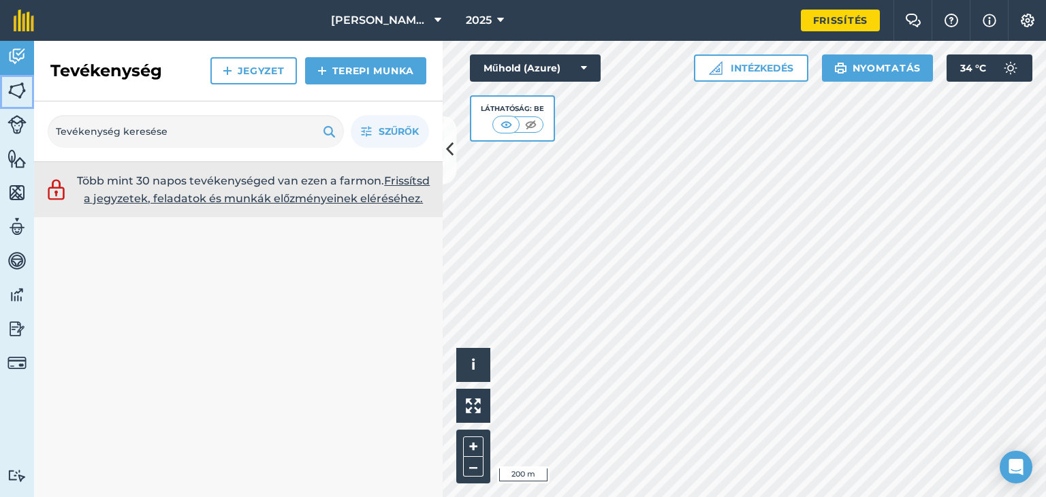
click at [16, 91] on img at bounding box center [16, 90] width 19 height 20
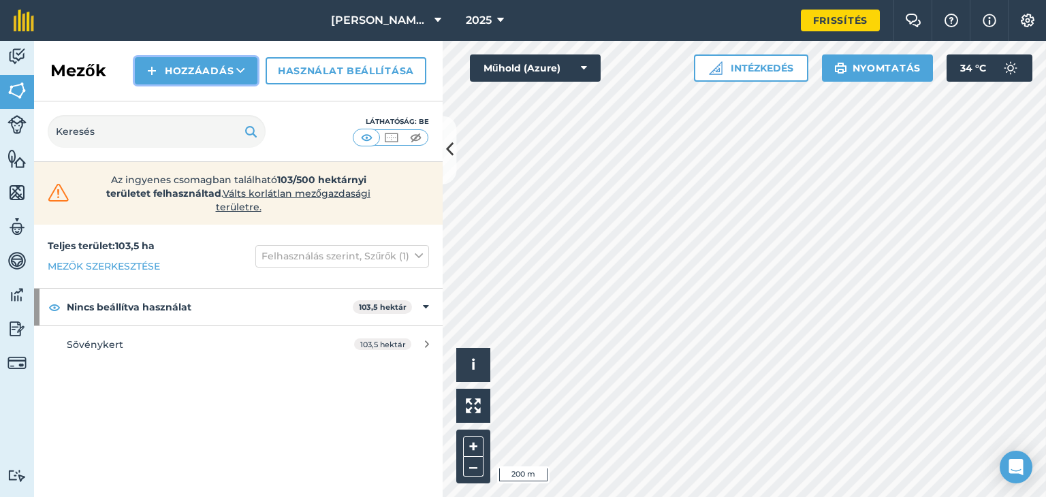
click at [196, 71] on font "Hozzáadás" at bounding box center [199, 71] width 69 height 12
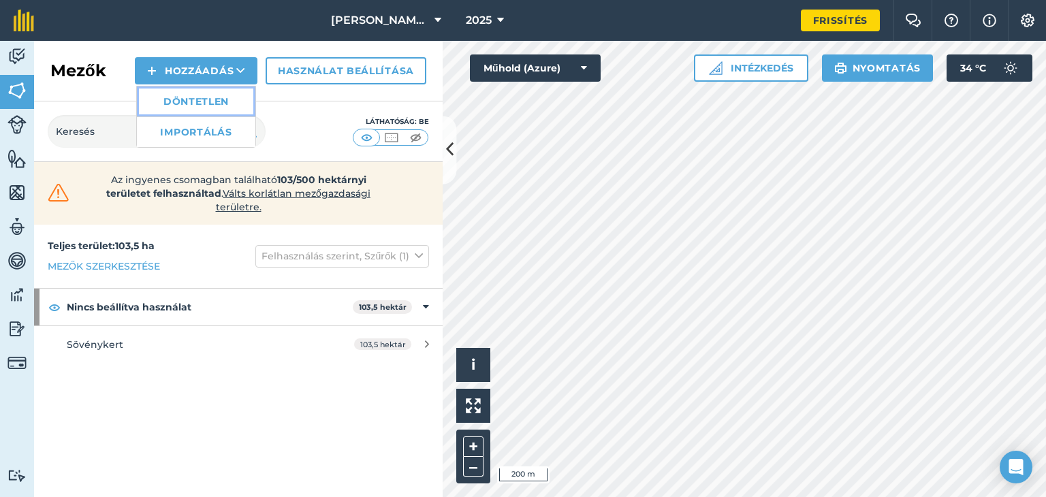
click at [219, 104] on font "Döntetlen" at bounding box center [195, 101] width 65 height 12
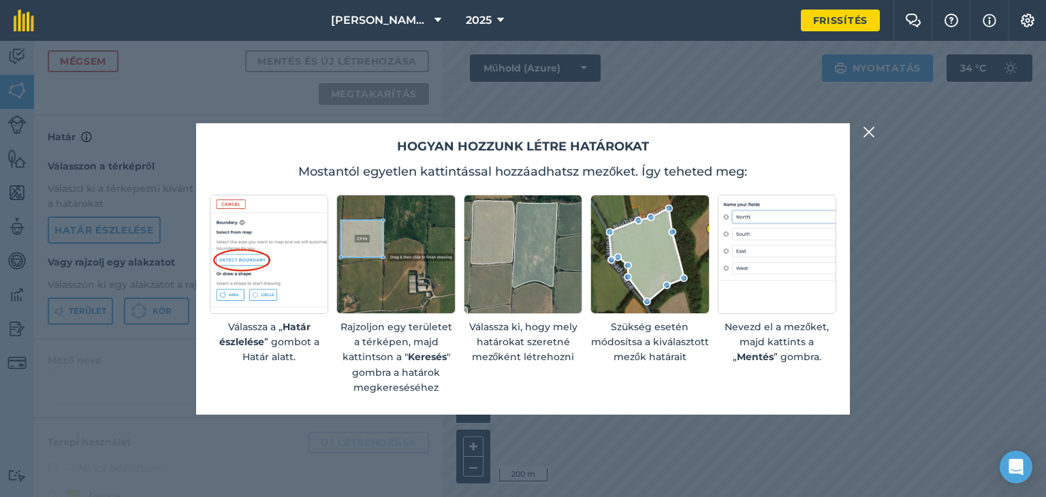
click at [869, 131] on img at bounding box center [869, 132] width 12 height 16
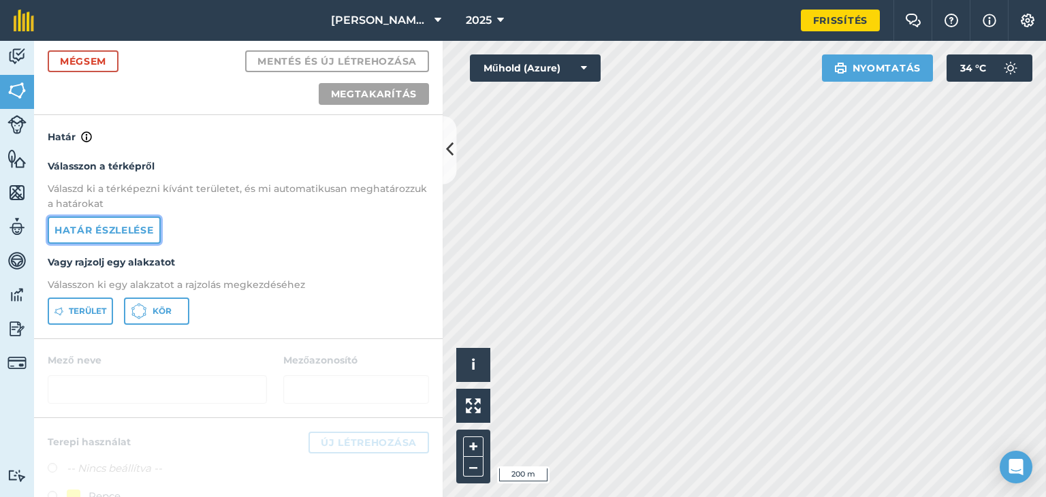
click at [138, 229] on font "Határ észlelése" at bounding box center [103, 230] width 99 height 12
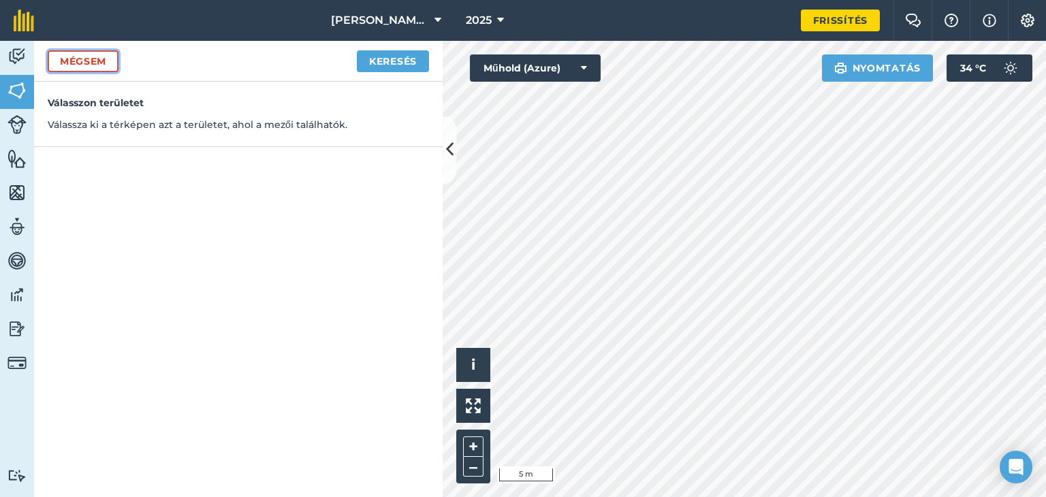
click at [92, 58] on font "Mégsem" at bounding box center [83, 61] width 46 height 12
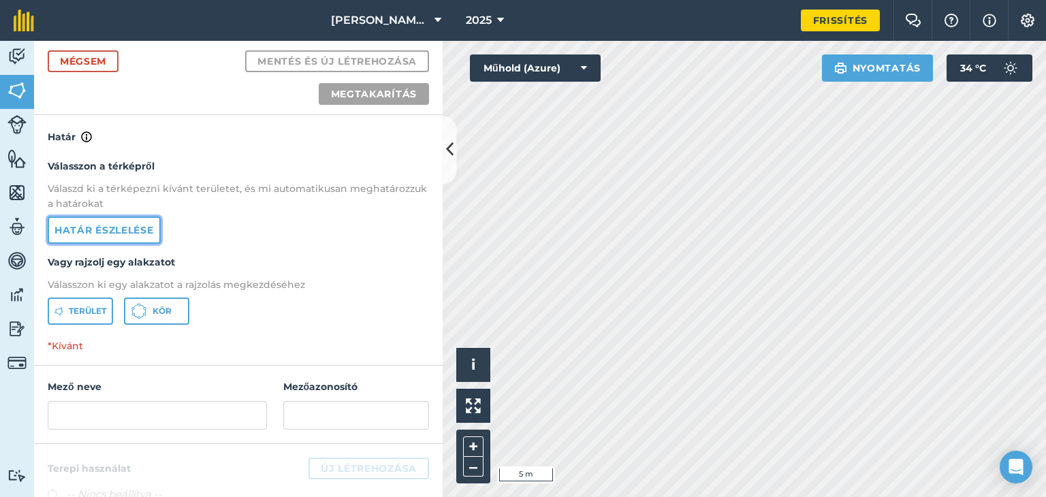
click at [116, 229] on font "Határ észlelése" at bounding box center [103, 230] width 99 height 12
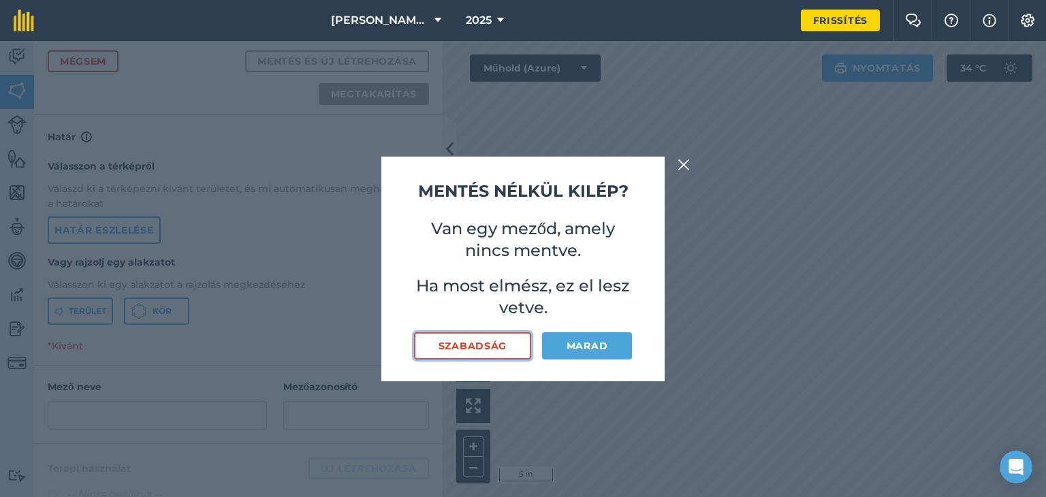
click at [490, 344] on font "Szabadság" at bounding box center [473, 346] width 68 height 12
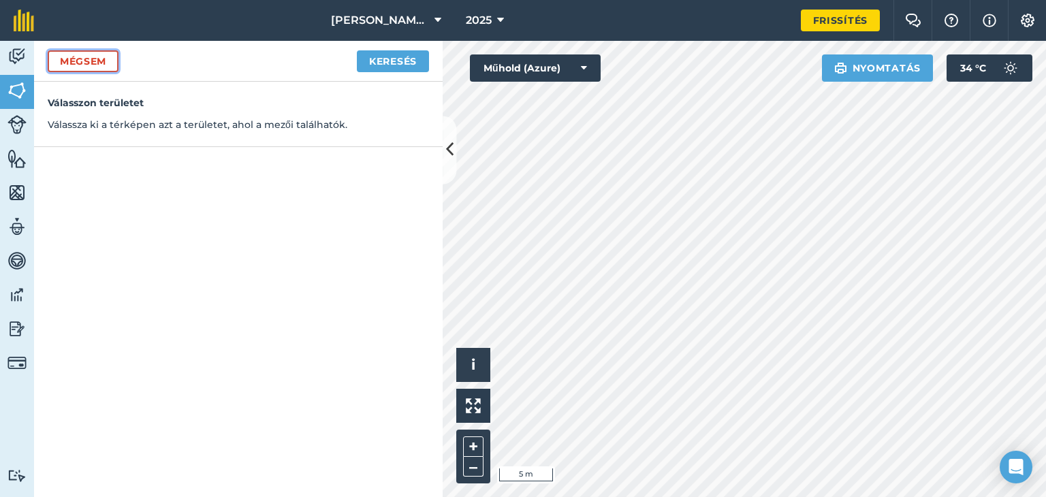
click at [74, 61] on font "Mégsem" at bounding box center [83, 61] width 46 height 12
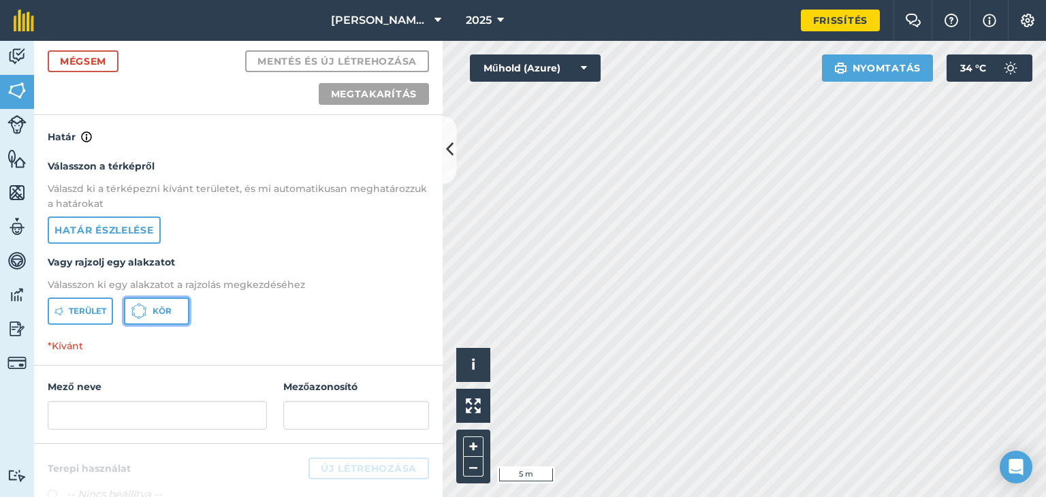
click at [172, 300] on button "Kör" at bounding box center [156, 311] width 65 height 27
click at [75, 314] on font "Terület" at bounding box center [87, 311] width 37 height 10
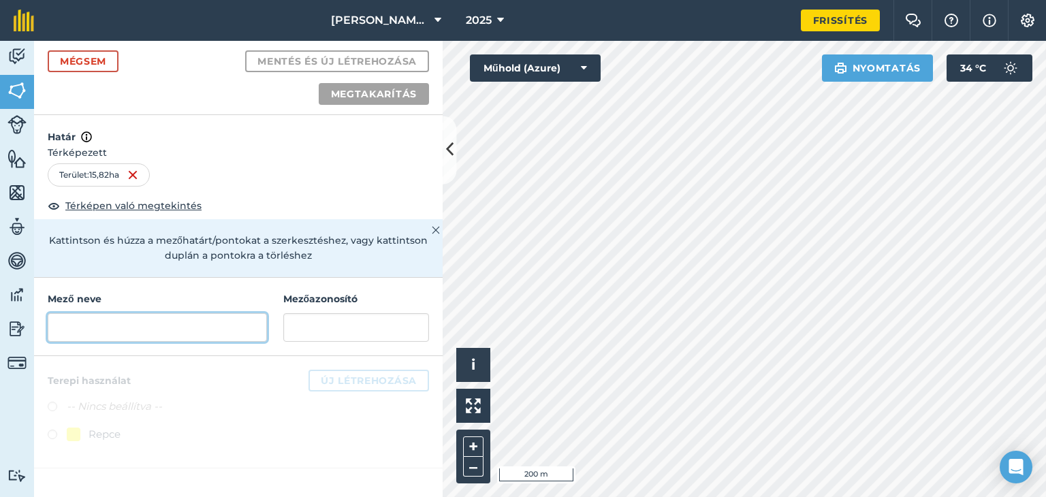
click at [234, 330] on input "text" at bounding box center [157, 327] width 219 height 29
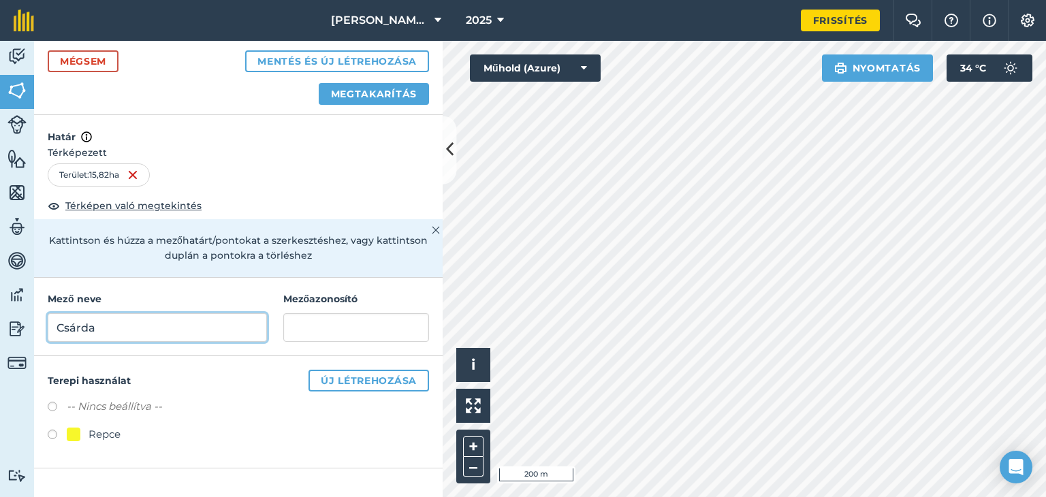
type input "Csárda"
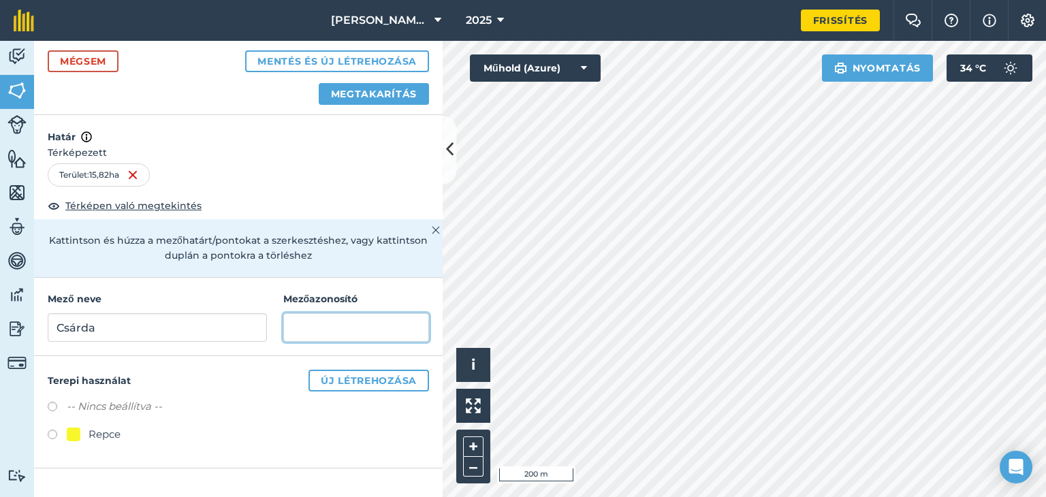
click at [365, 330] on input "text" at bounding box center [356, 327] width 146 height 29
paste input "n6lqcr22"
type input "n6lqcr22"
click at [50, 430] on label at bounding box center [57, 437] width 19 height 14
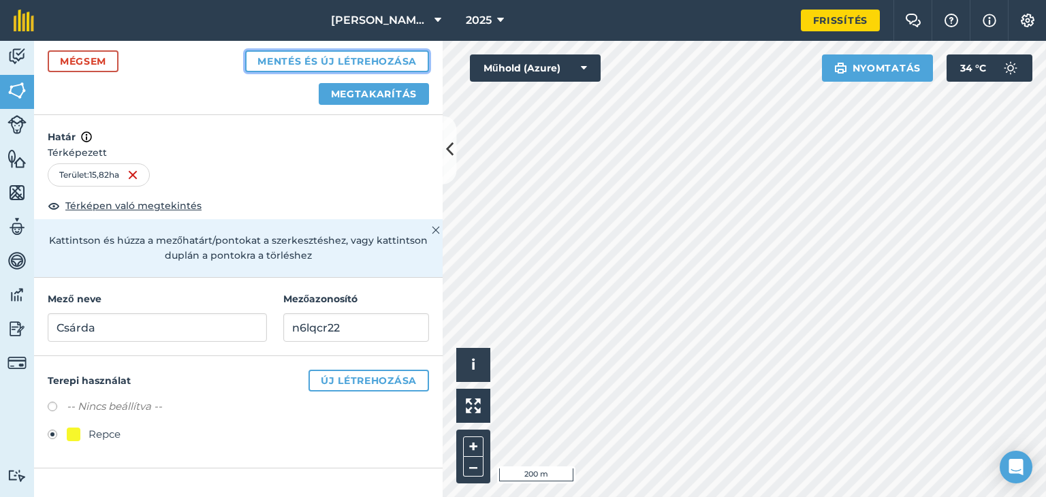
click at [319, 58] on font "Mentés és új létrehozása" at bounding box center [336, 61] width 159 height 12
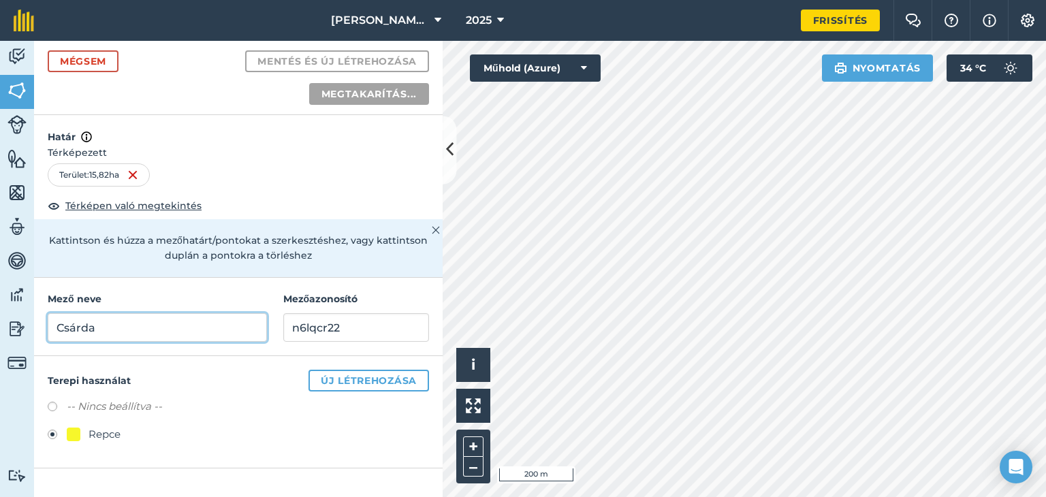
radio input "false"
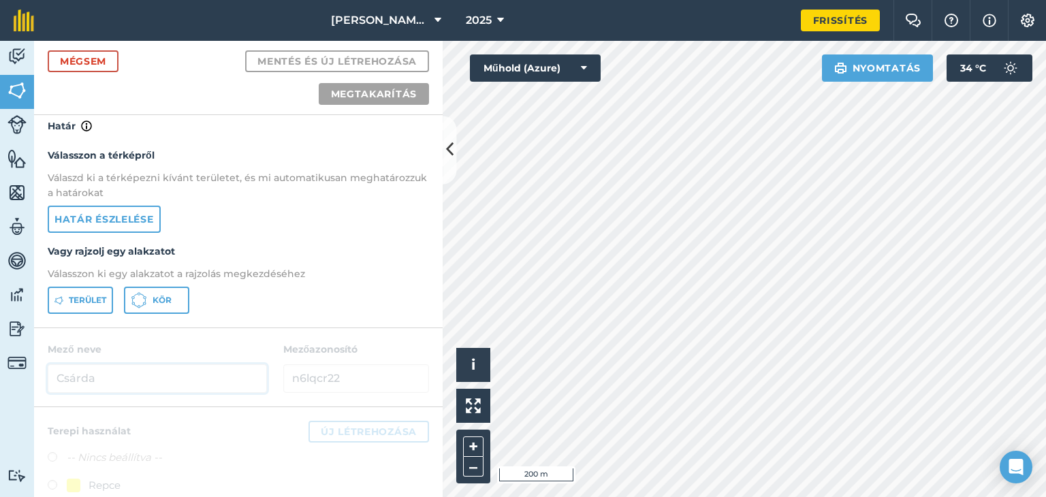
scroll to position [30, 0]
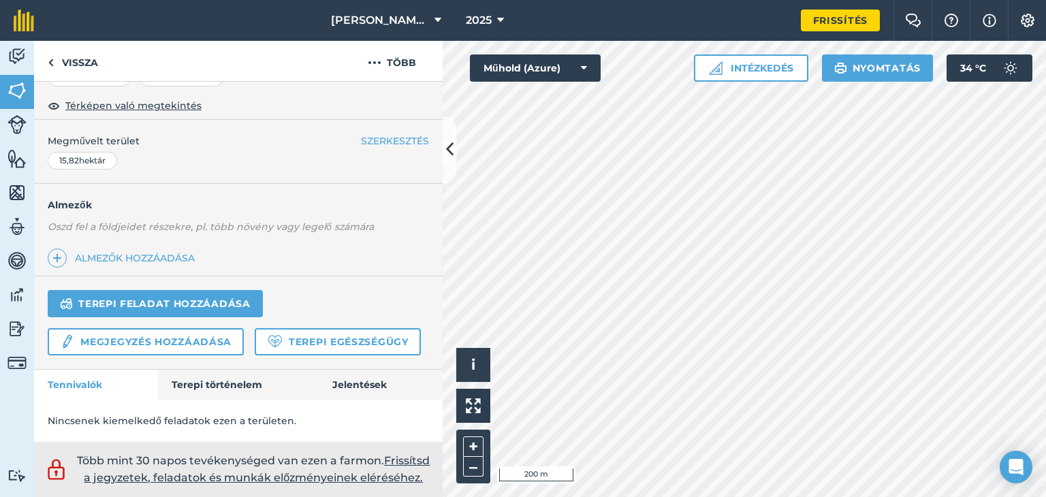
scroll to position [289, 0]
click at [211, 290] on link "Terepi feladat hozzáadása" at bounding box center [155, 303] width 215 height 27
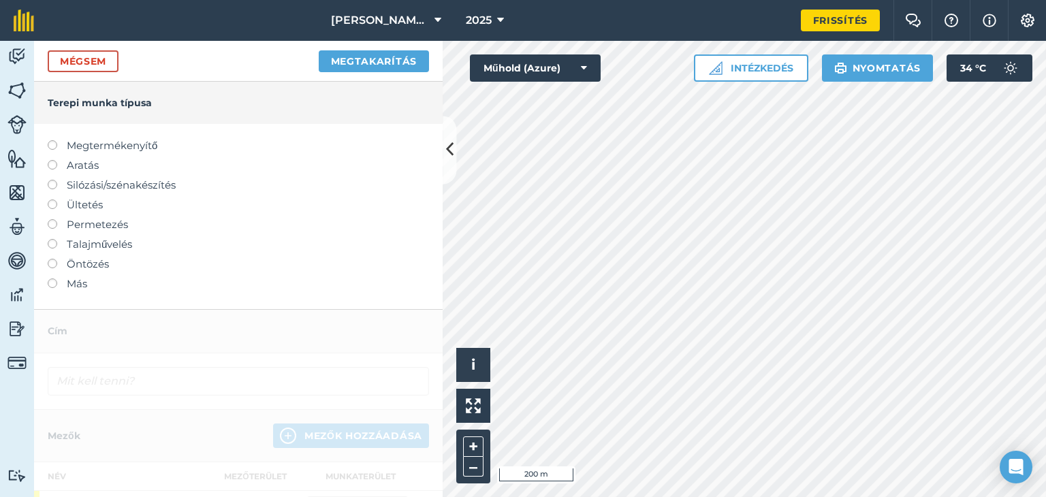
click at [53, 239] on label at bounding box center [57, 239] width 19 height 0
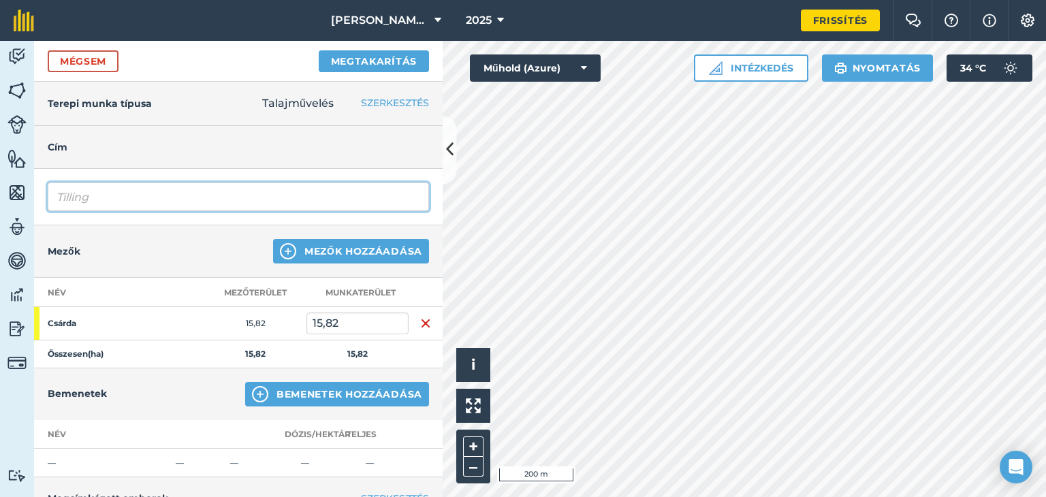
click at [183, 203] on input "Tilling" at bounding box center [238, 197] width 381 height 29
type input "T"
type input "Tarlóhántás"
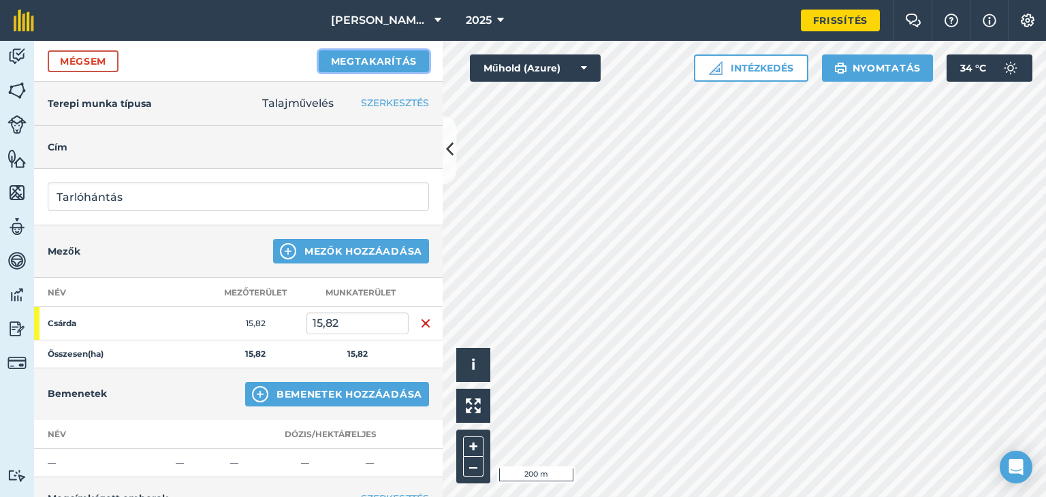
click at [381, 58] on font "Megtakarítás" at bounding box center [374, 61] width 86 height 12
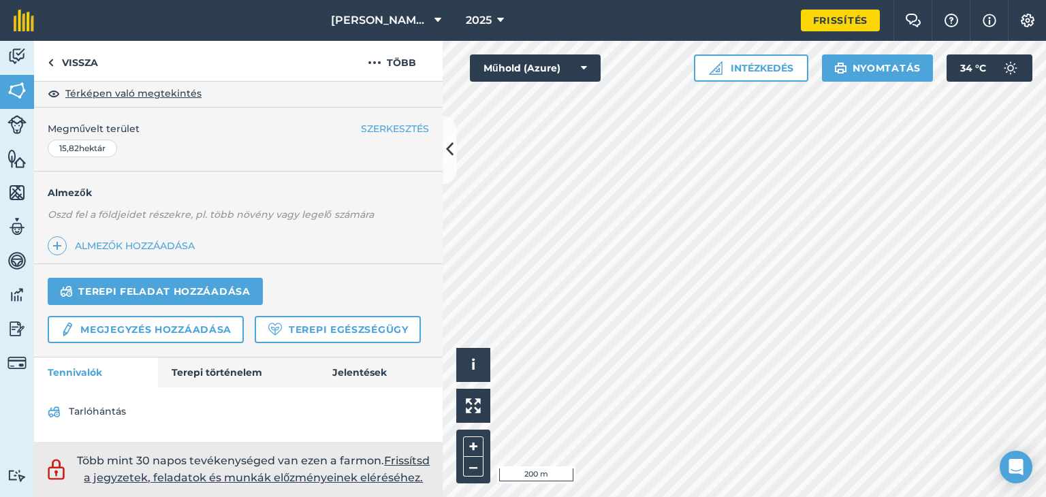
scroll to position [302, 0]
click at [223, 376] on font "Terepi történelem" at bounding box center [217, 372] width 91 height 12
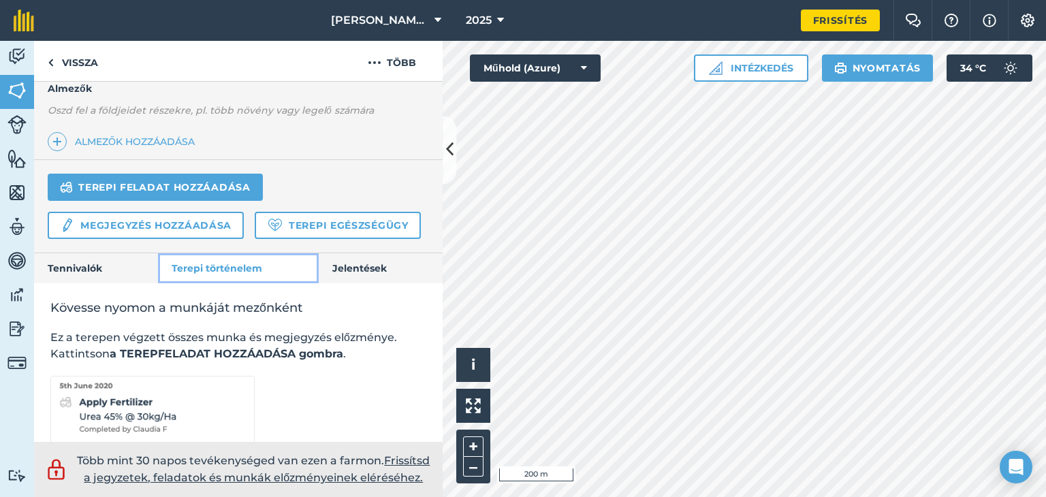
scroll to position [438, 0]
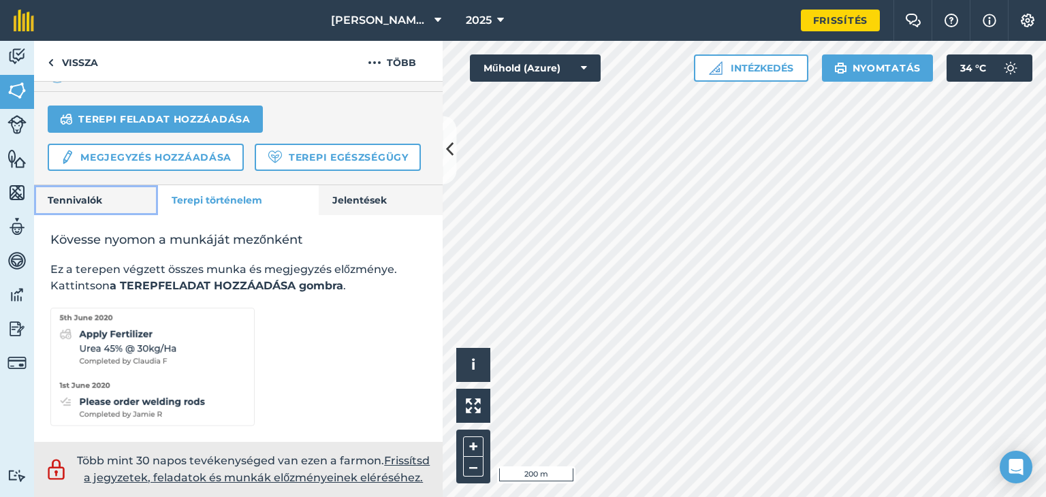
click at [89, 206] on font "Tennivalók" at bounding box center [75, 200] width 54 height 12
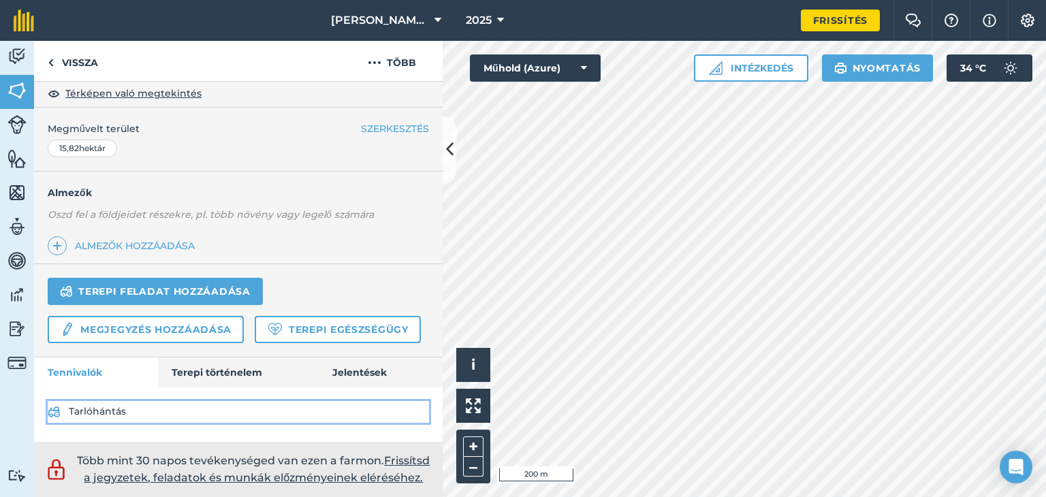
click at [108, 419] on link "Tarlóhántás" at bounding box center [238, 412] width 381 height 22
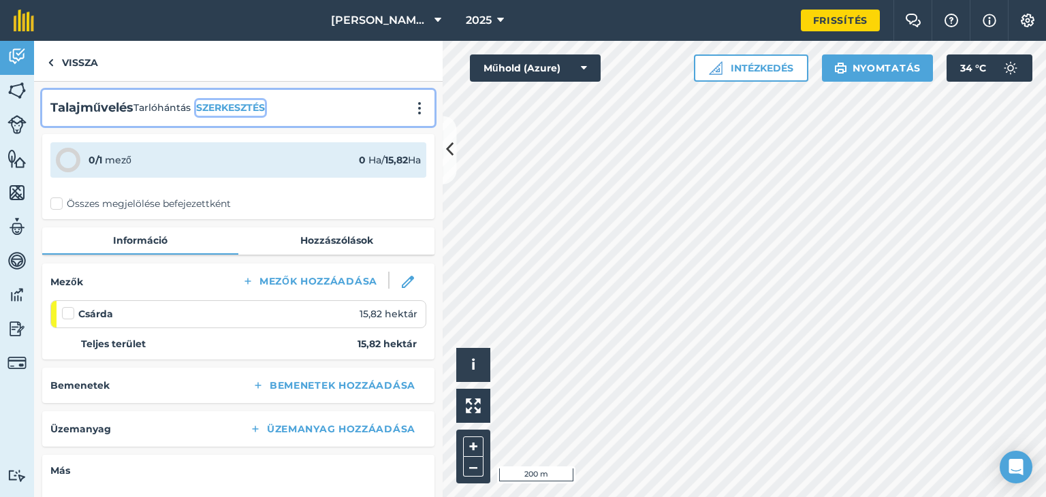
click at [238, 110] on font "SZERKESZTÉS" at bounding box center [230, 107] width 69 height 12
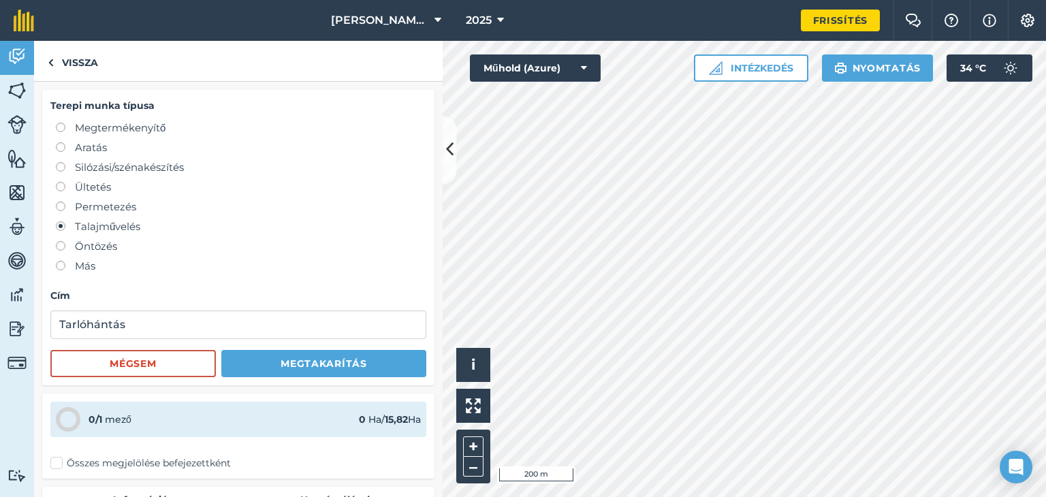
click at [58, 123] on label at bounding box center [65, 123] width 19 height 0
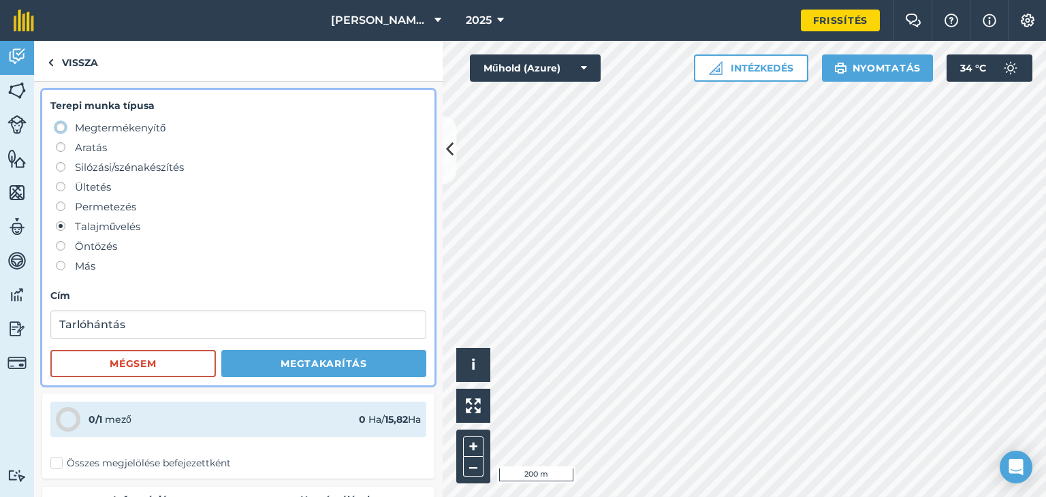
radio input "true"
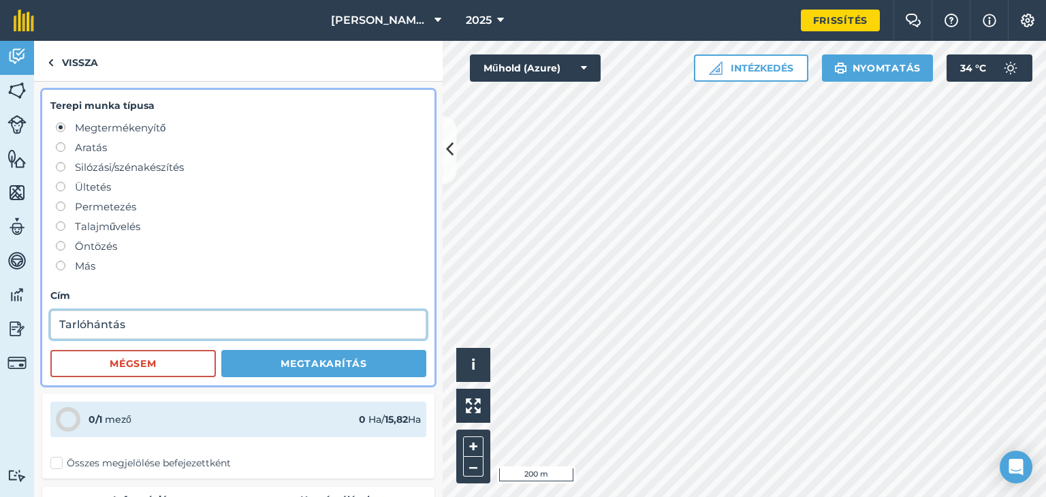
drag, startPoint x: 234, startPoint y: 332, endPoint x: 0, endPoint y: 324, distance: 234.4
click at [0, 324] on div "Tevékenység Mezők Állatállomány Jellemzők Térképek Csapat Járművek Adat Jelenté…" at bounding box center [523, 269] width 1046 height 456
type input "Műtrágya szórás"
click at [221, 350] on button "Megtakarítás" at bounding box center [323, 363] width 205 height 27
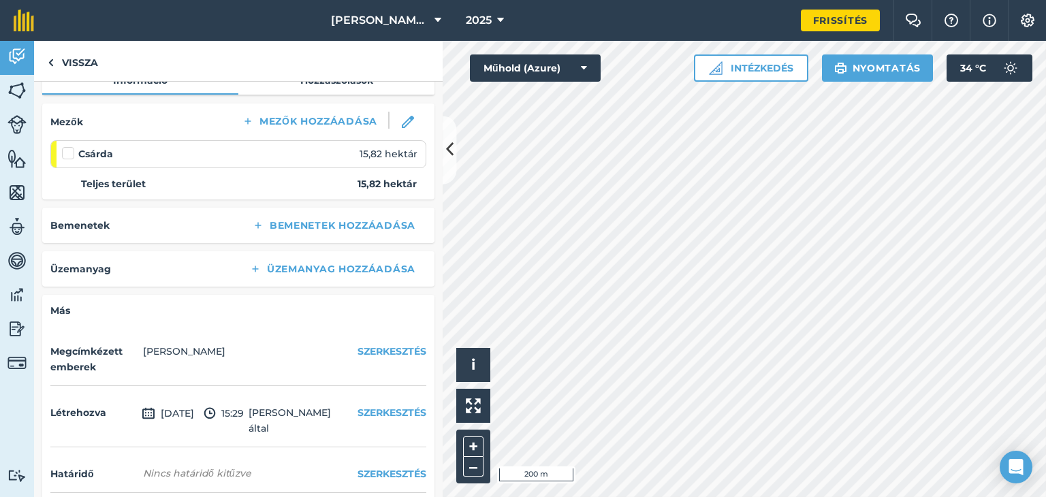
scroll to position [95, 0]
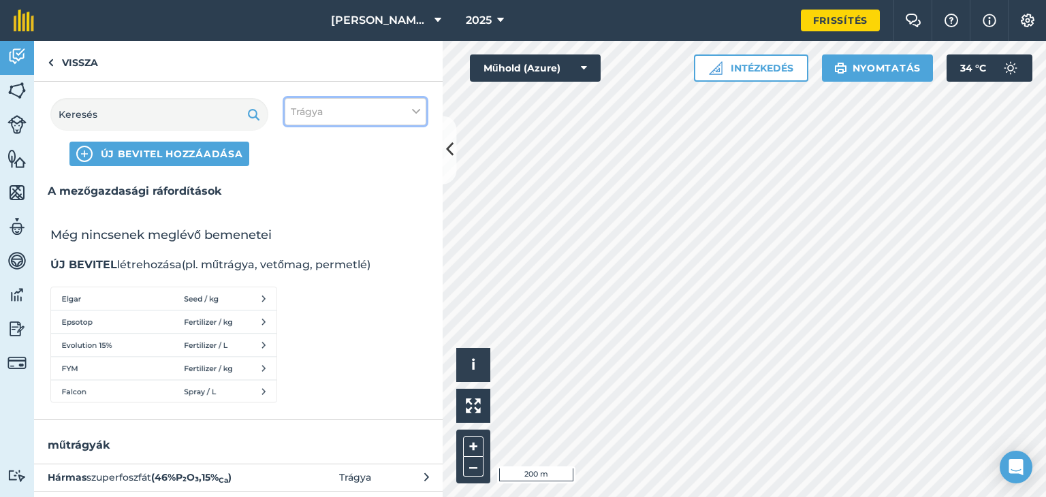
click at [419, 110] on icon at bounding box center [416, 111] width 8 height 15
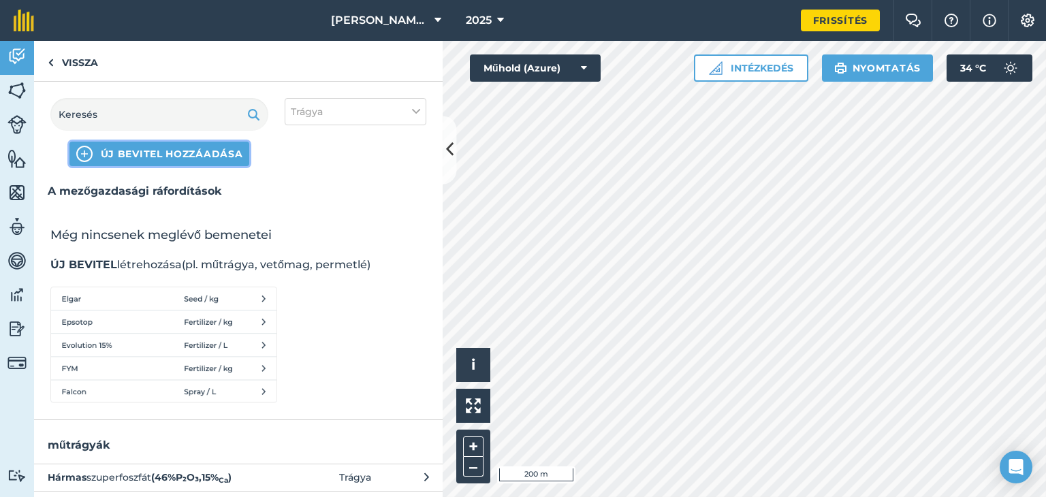
click at [165, 160] on span "ÚJ BEVITEL HOZZÁADÁSA" at bounding box center [172, 154] width 142 height 14
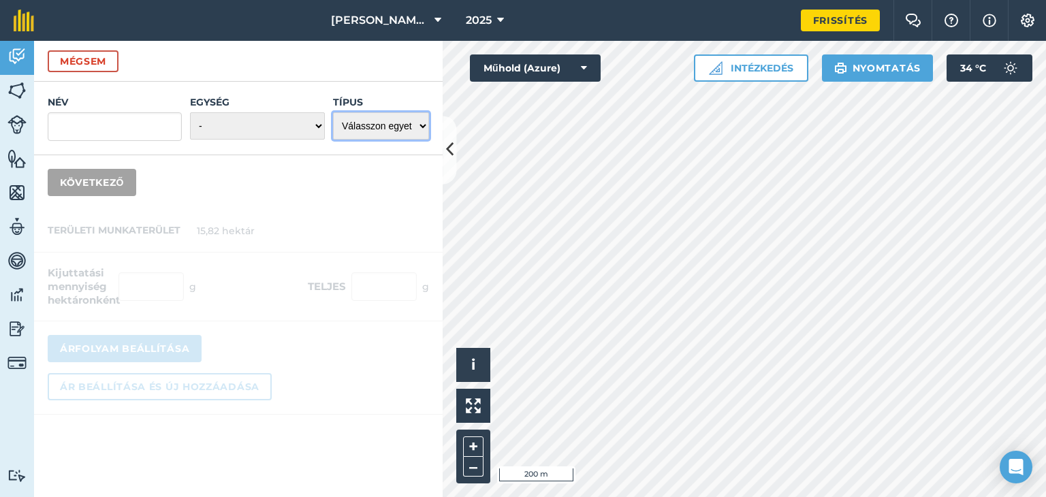
click at [421, 127] on select "Válasszon egyet Trágya Mag Permet Üzemanyag Más" at bounding box center [381, 125] width 96 height 27
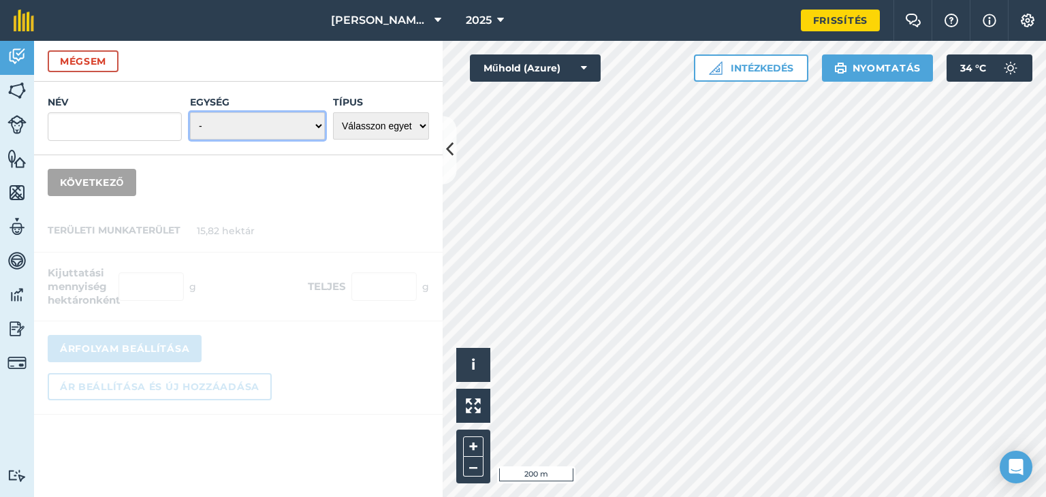
click at [319, 126] on select "- Gramm/g Kilogramm/kg Metrikus tonna/t Milliliter/ml Liter/L Uncia/oz Font/lb …" at bounding box center [257, 125] width 135 height 27
click at [79, 59] on font "Mégsem" at bounding box center [83, 61] width 46 height 12
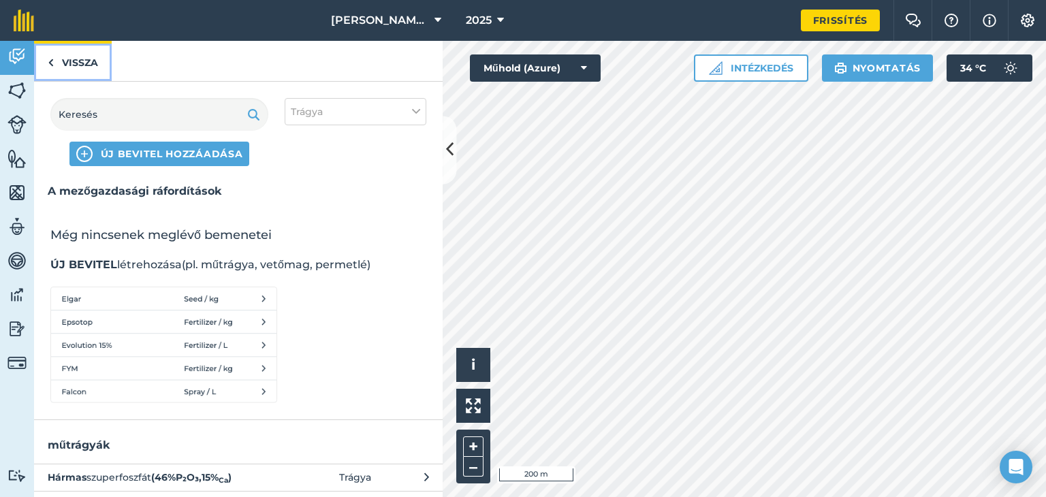
click at [47, 73] on link "Vissza" at bounding box center [73, 61] width 78 height 40
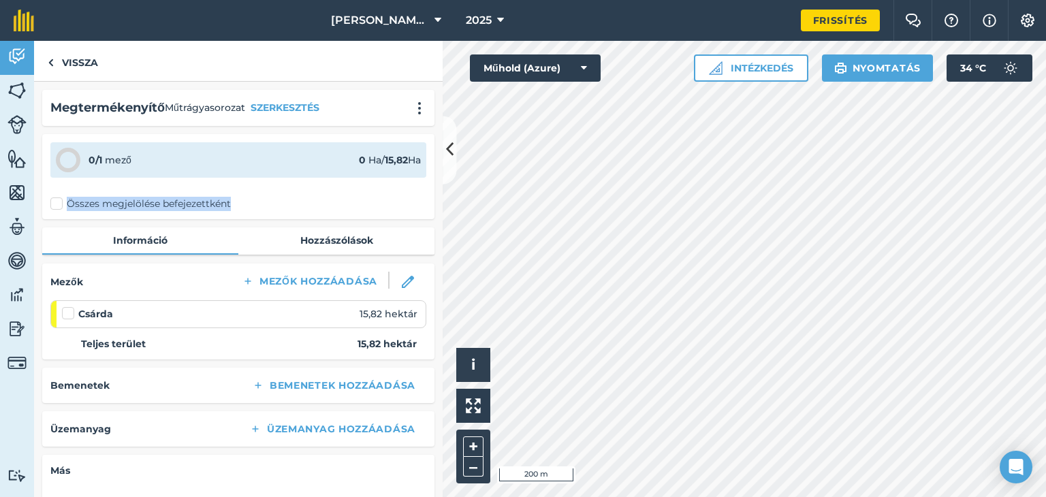
drag, startPoint x: 430, startPoint y: 176, endPoint x: 438, endPoint y: 191, distance: 17.7
click at [438, 191] on div "Megtermékenyítő Műtrágya sorozat SZERKESZTÉS 0 / 1 mező 0 Ha / 15,82 Ha Összes …" at bounding box center [238, 289] width 409 height 415
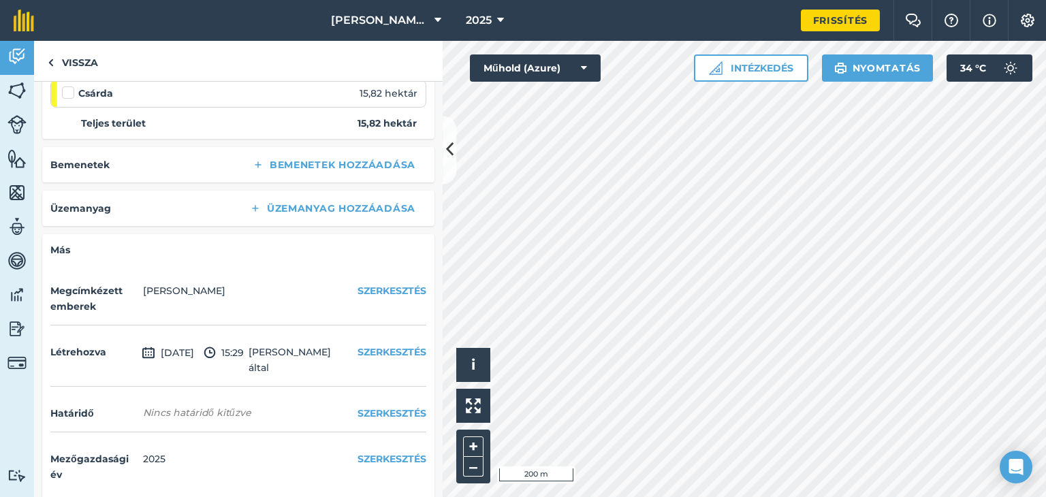
scroll to position [232, 0]
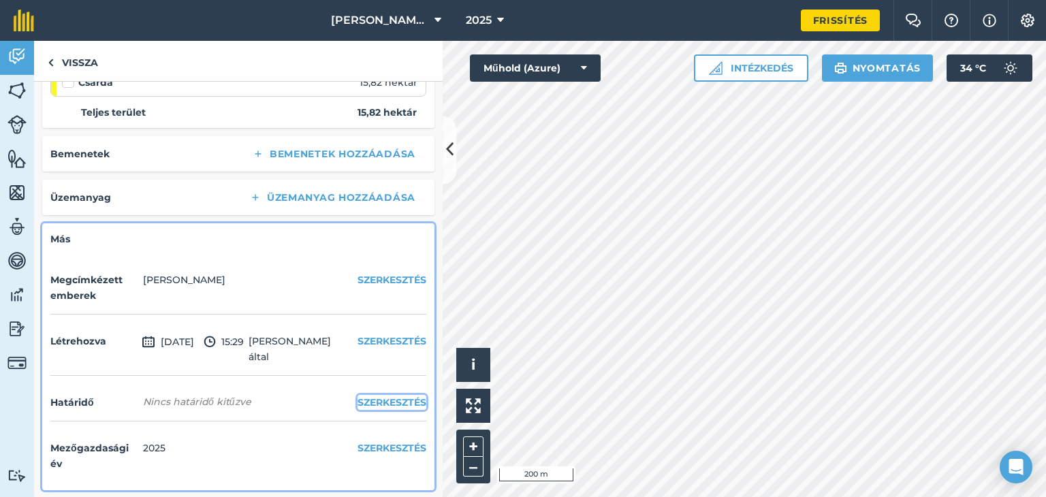
click at [381, 402] on font "SZERKESZTÉS" at bounding box center [392, 402] width 69 height 12
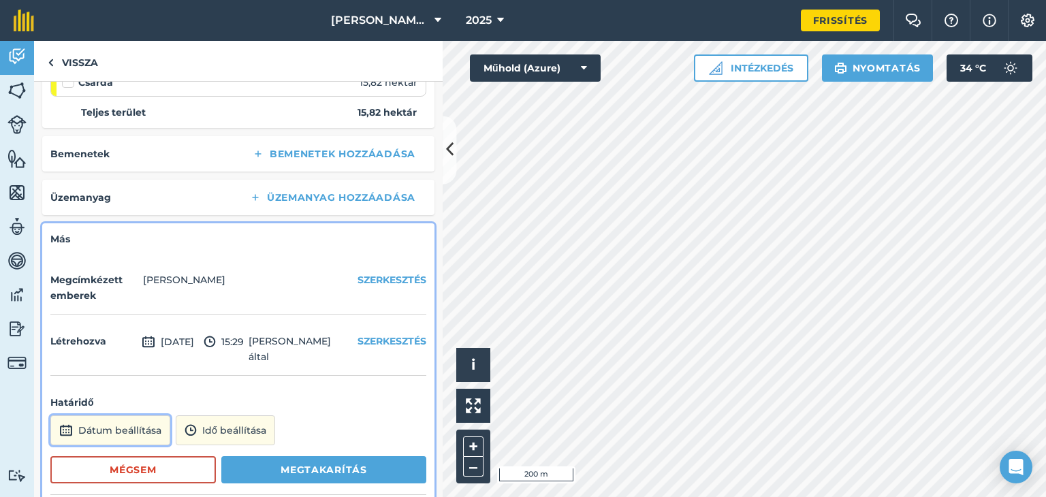
click at [139, 428] on font "Dátum beállítása" at bounding box center [119, 430] width 83 height 12
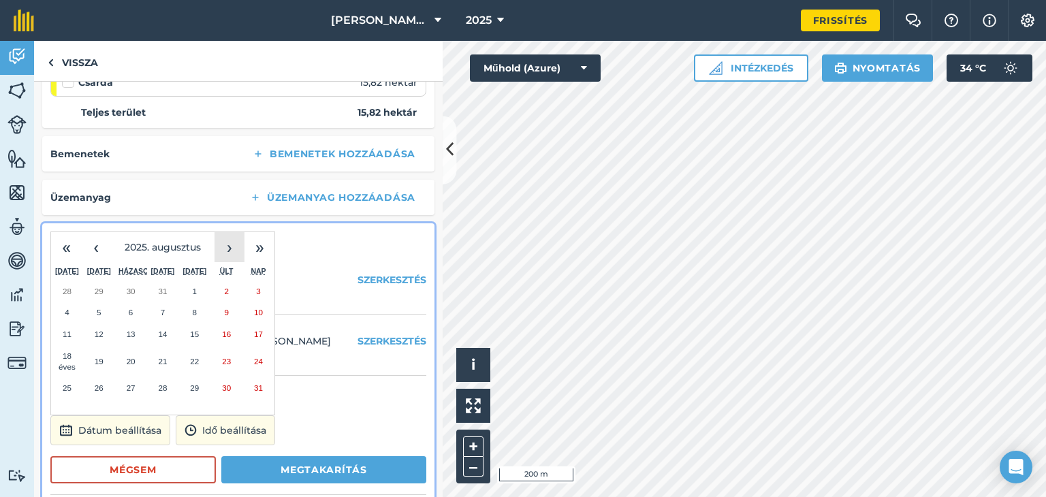
click at [218, 244] on button "›" at bounding box center [230, 247] width 30 height 30
click at [61, 337] on button "15" at bounding box center [67, 339] width 32 height 33
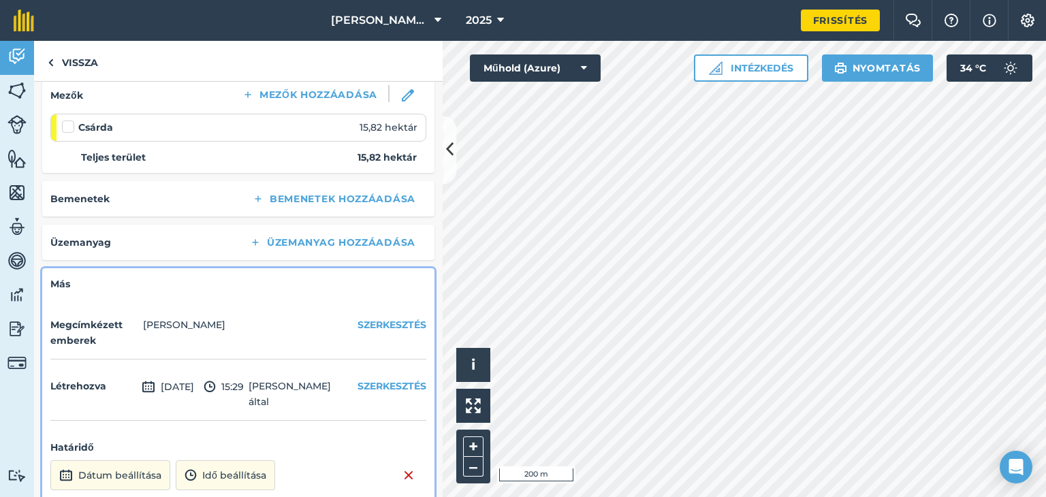
scroll to position [186, 0]
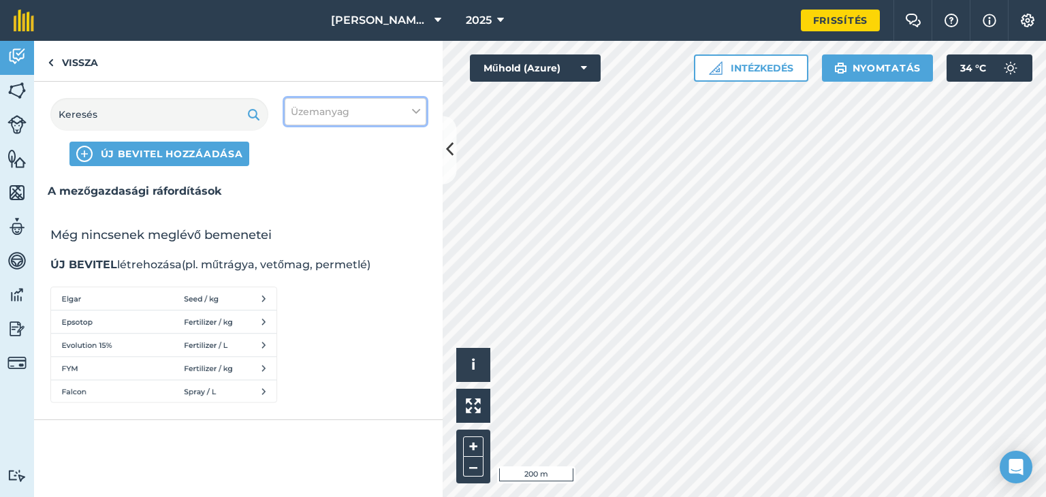
click at [420, 110] on button "Üzemanyag" at bounding box center [356, 111] width 142 height 27
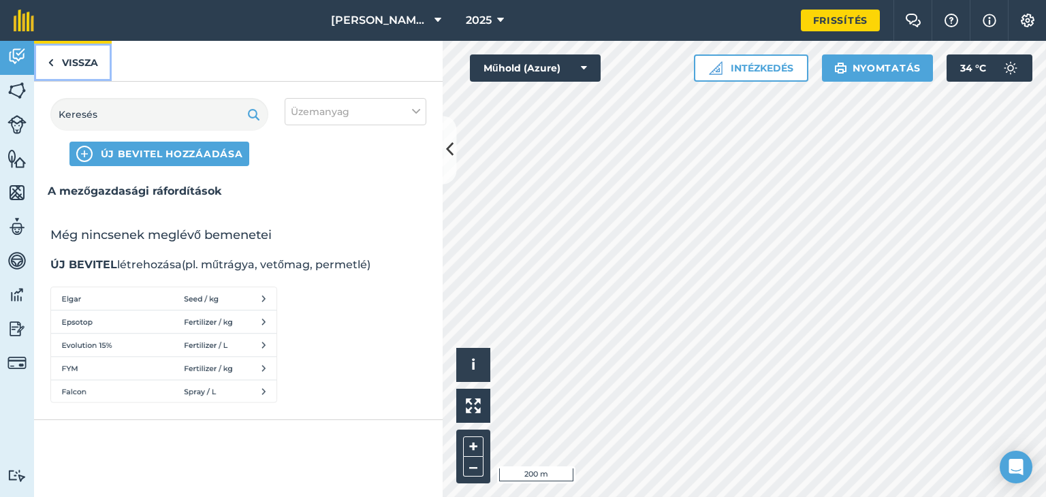
click at [72, 65] on font "Vissza" at bounding box center [80, 63] width 36 height 12
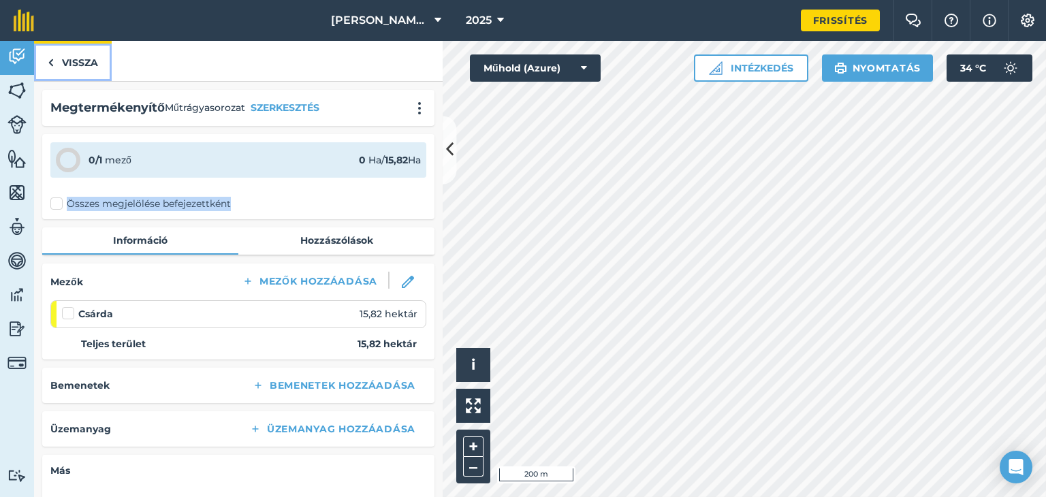
click at [59, 64] on link "Vissza" at bounding box center [73, 61] width 78 height 40
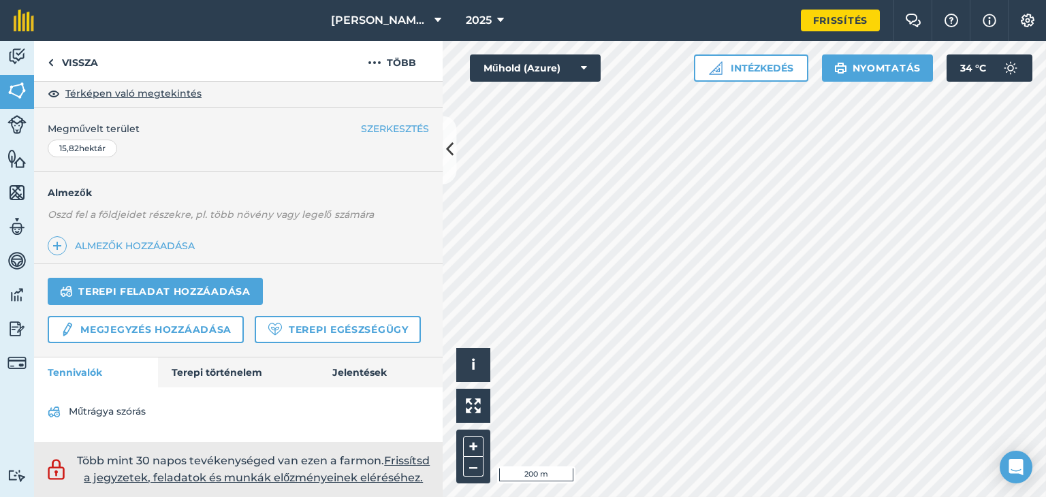
scroll to position [302, 0]
drag, startPoint x: 132, startPoint y: 423, endPoint x: 142, endPoint y: 407, distance: 18.9
click at [142, 407] on div "Műtrágya szórás" at bounding box center [238, 414] width 409 height 54
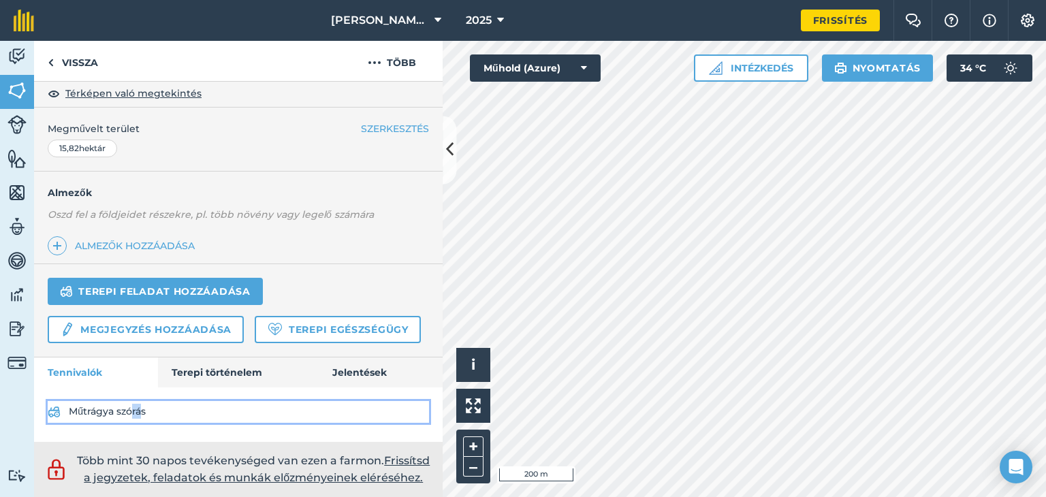
click at [142, 407] on font "Műtrágya szórás" at bounding box center [107, 411] width 77 height 12
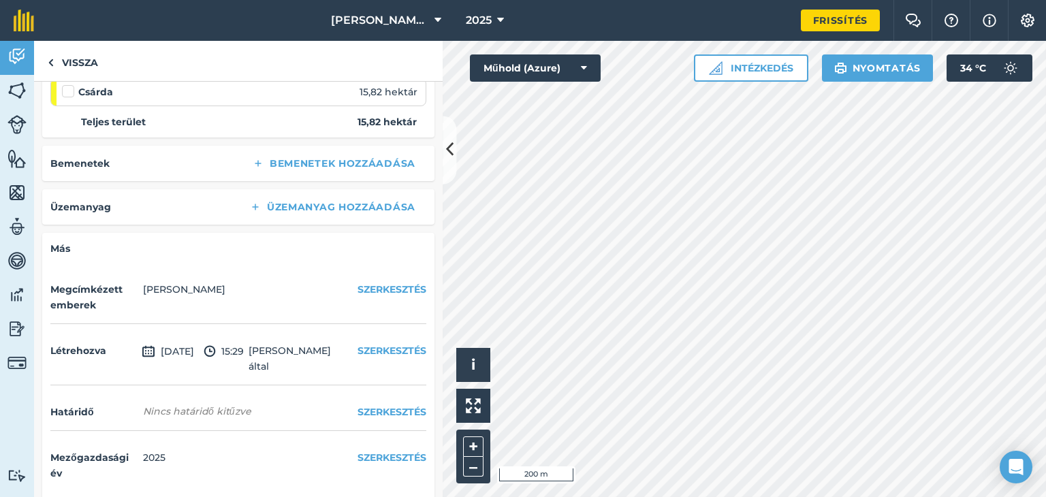
scroll to position [232, 0]
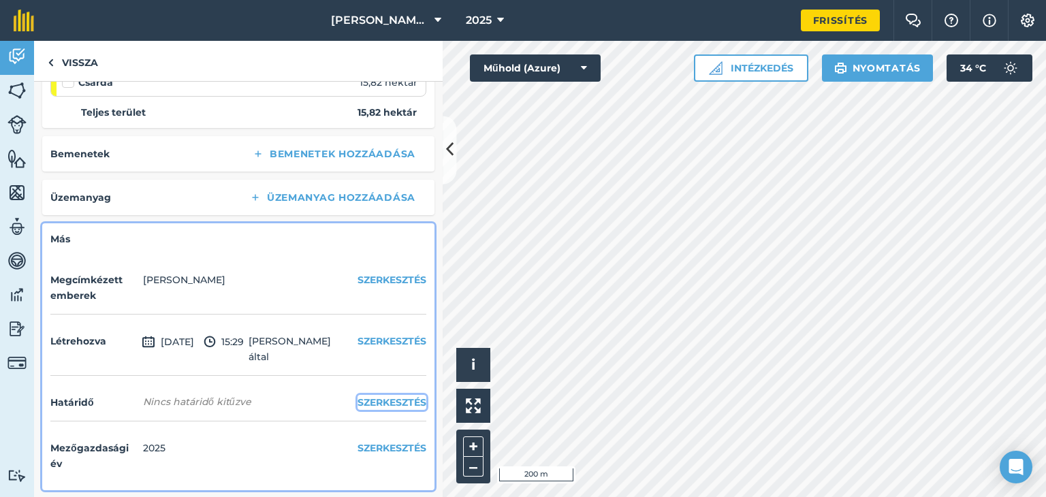
click at [384, 405] on font "SZERKESZTÉS" at bounding box center [392, 402] width 69 height 12
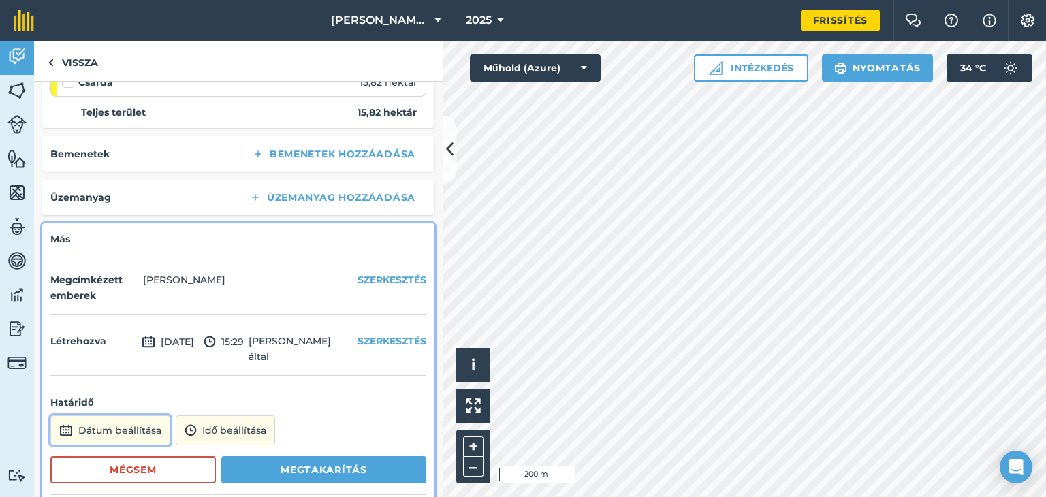
click at [117, 430] on font "Dátum beállítása" at bounding box center [119, 430] width 83 height 12
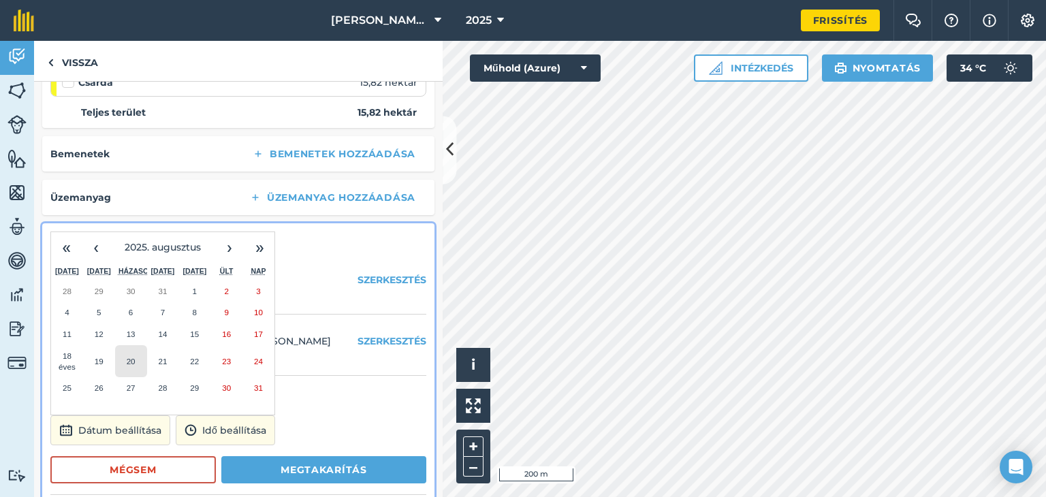
click at [131, 364] on button "20" at bounding box center [131, 361] width 32 height 33
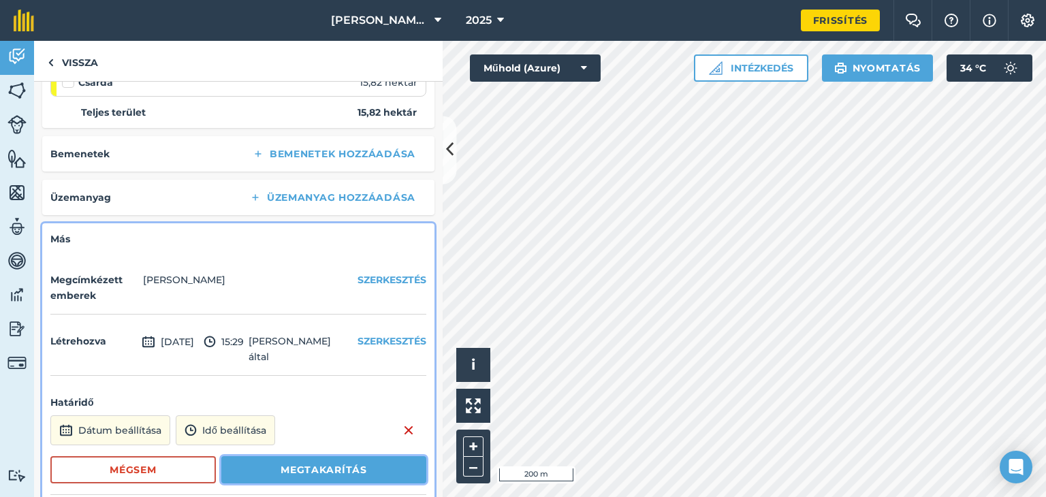
click at [311, 464] on font "Megtakarítás" at bounding box center [324, 470] width 86 height 12
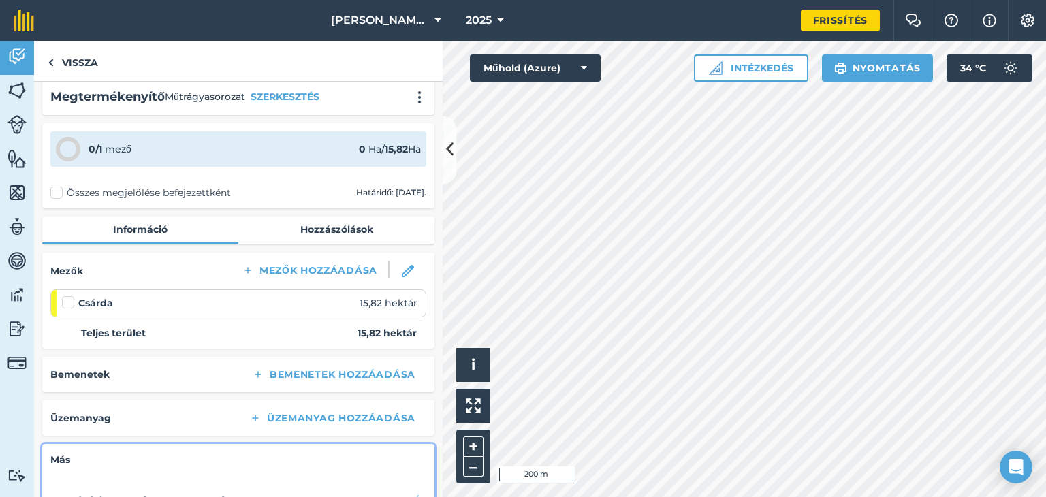
scroll to position [0, 0]
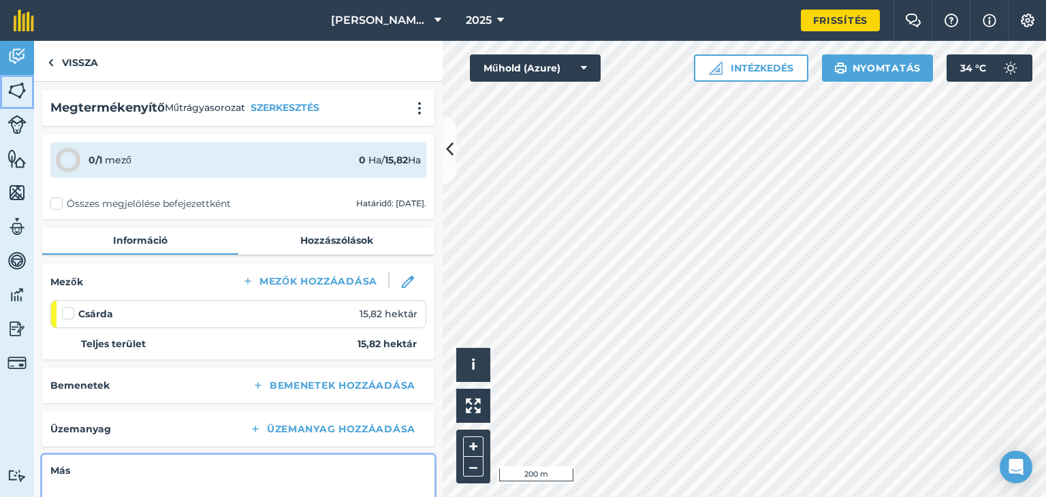
click at [19, 77] on link "Mezők" at bounding box center [17, 92] width 34 height 34
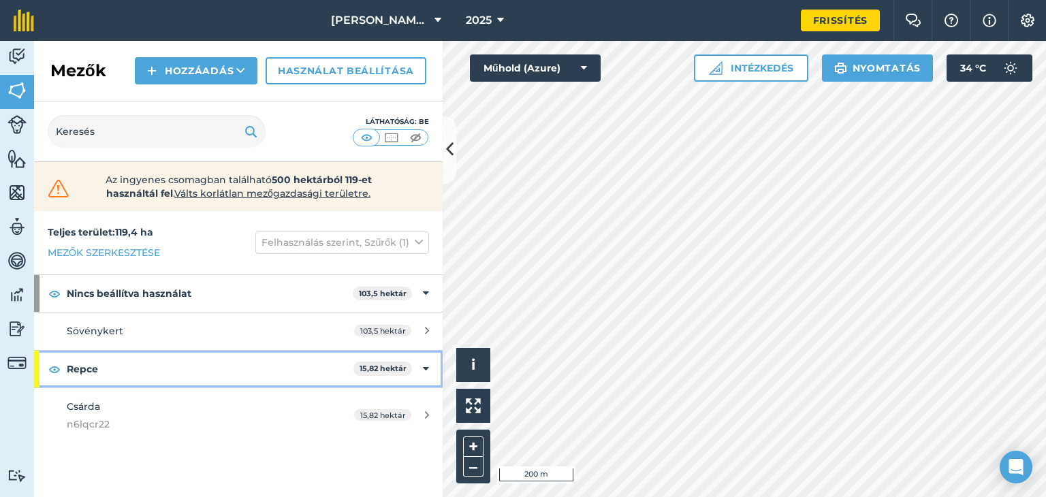
click at [104, 375] on strong "Repce" at bounding box center [210, 369] width 287 height 37
click at [104, 375] on strong "Repce" at bounding box center [211, 369] width 289 height 37
click at [104, 375] on strong "Repce" at bounding box center [210, 369] width 287 height 37
click at [104, 375] on strong "Repce" at bounding box center [211, 369] width 289 height 37
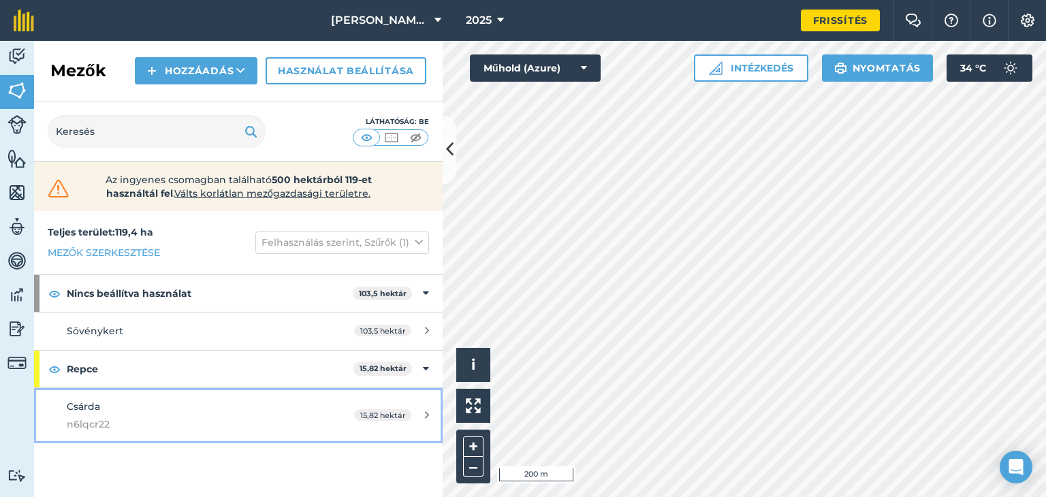
click at [425, 407] on link "Csárda n6lqcr22 15,82 hektár" at bounding box center [238, 415] width 409 height 55
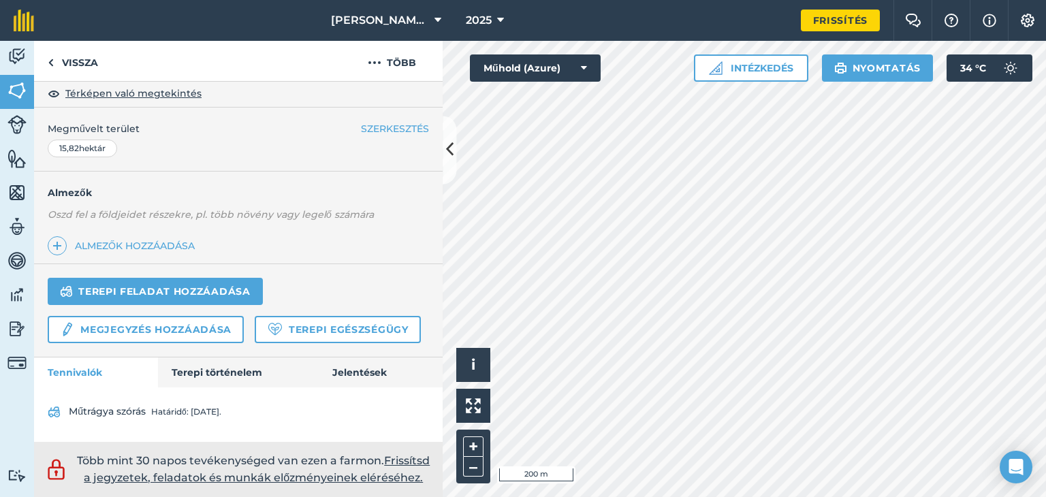
scroll to position [285, 0]
click at [289, 336] on font "Terepi egészségügy" at bounding box center [349, 329] width 120 height 12
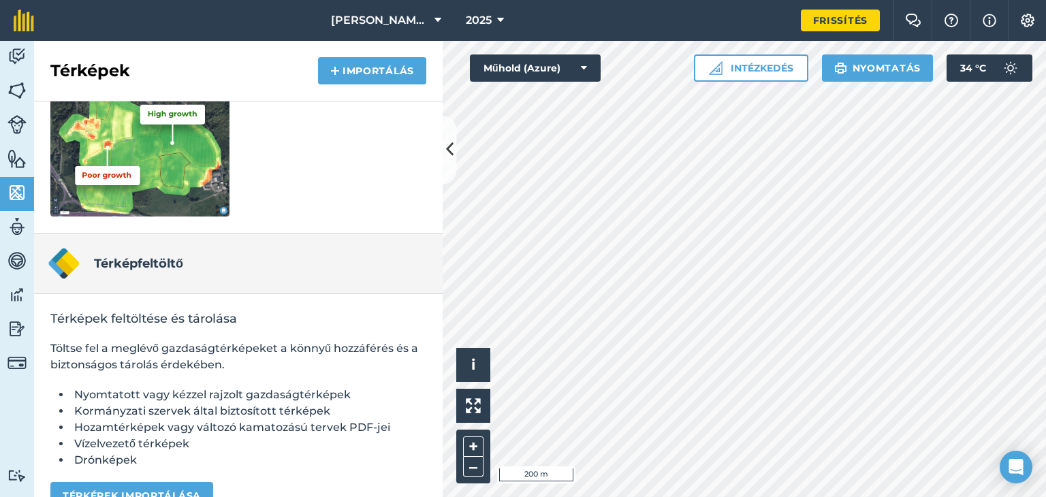
scroll to position [266, 0]
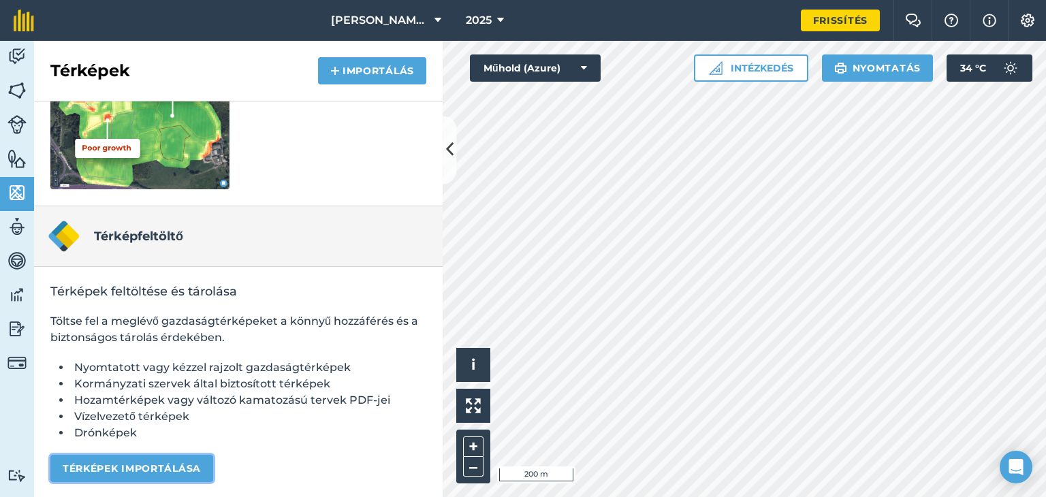
click at [180, 469] on font "Térképek importálása" at bounding box center [132, 468] width 138 height 12
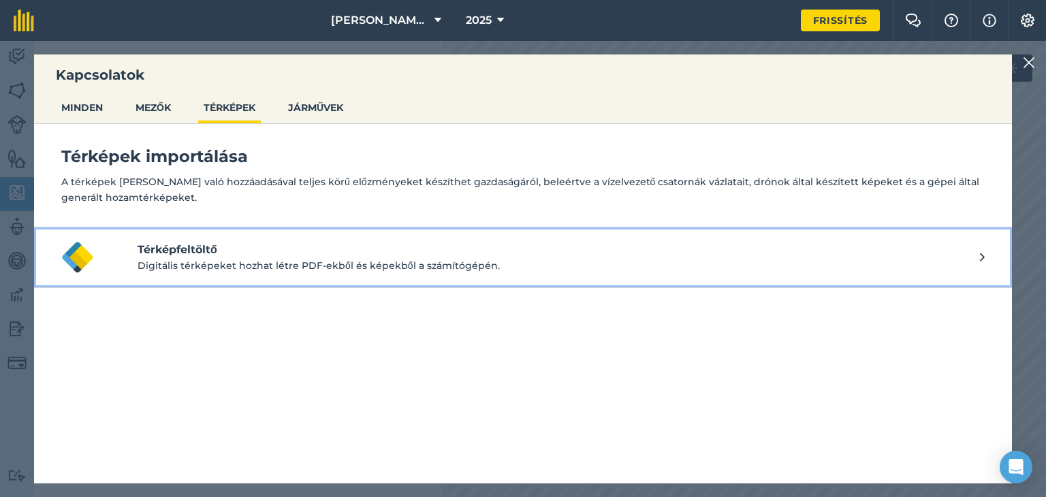
click at [986, 260] on button "Térképfeltöltő Digitális térképeket hozhat létre PDF-ekből és képekből a számít…" at bounding box center [523, 257] width 978 height 61
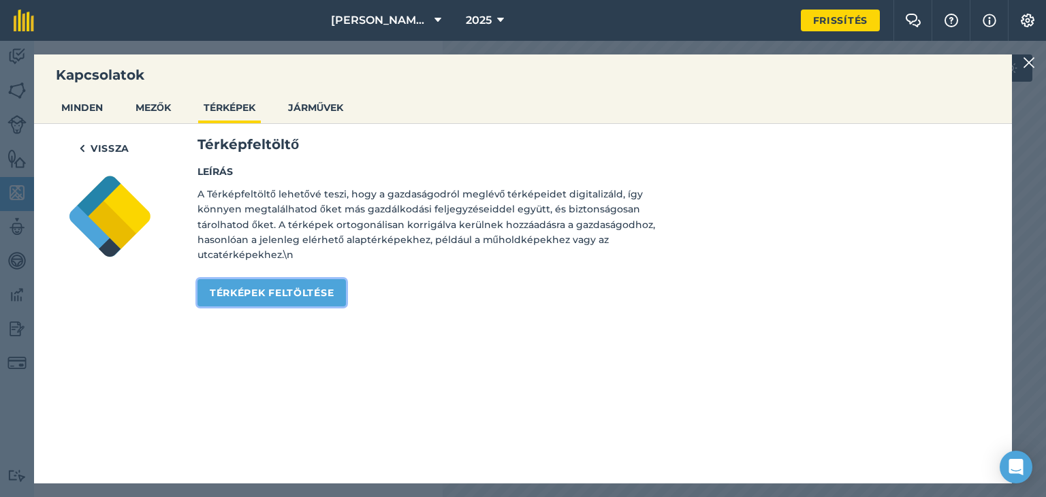
click at [289, 292] on font "Térképek feltöltése" at bounding box center [272, 293] width 124 height 12
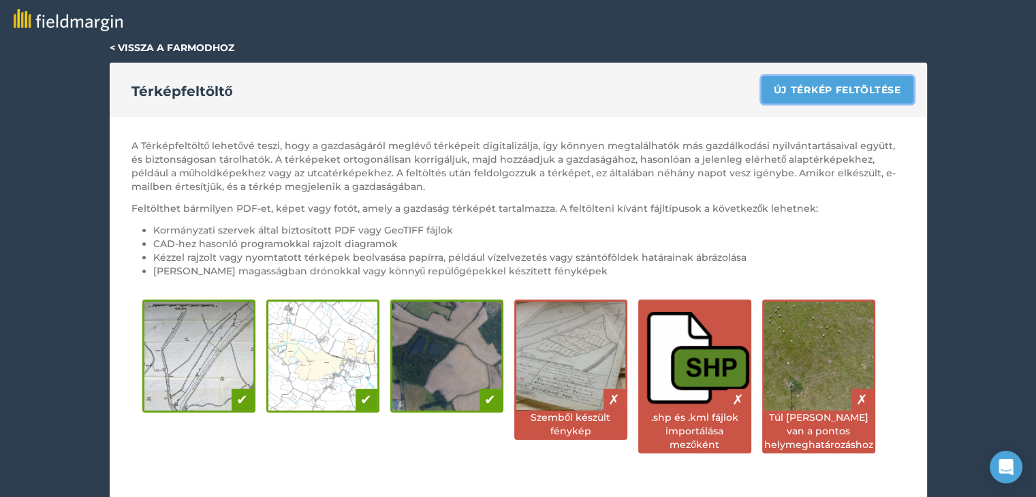
click at [844, 97] on link "Új térkép feltöltése" at bounding box center [837, 89] width 152 height 27
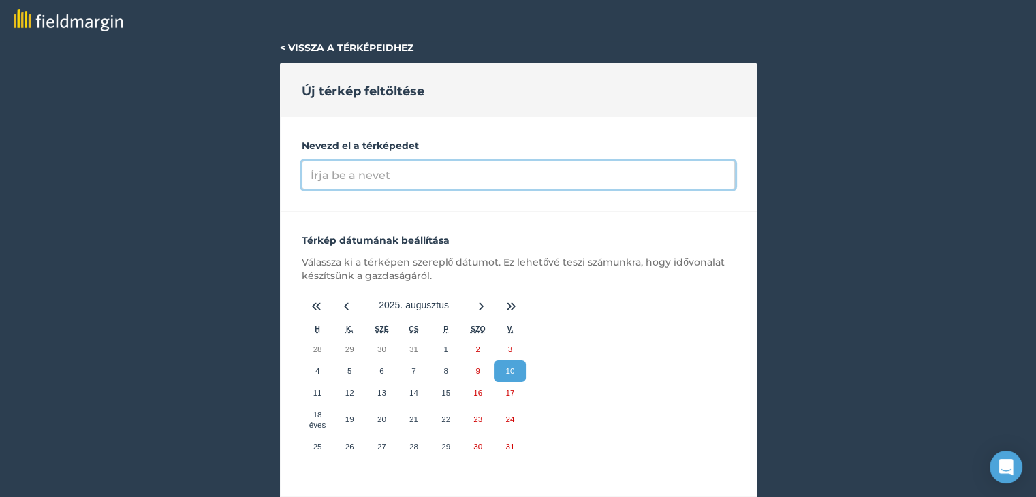
click at [511, 179] on input "Nevezd el a térképedet" at bounding box center [518, 175] width 433 height 29
type input "[PERSON_NAME]"
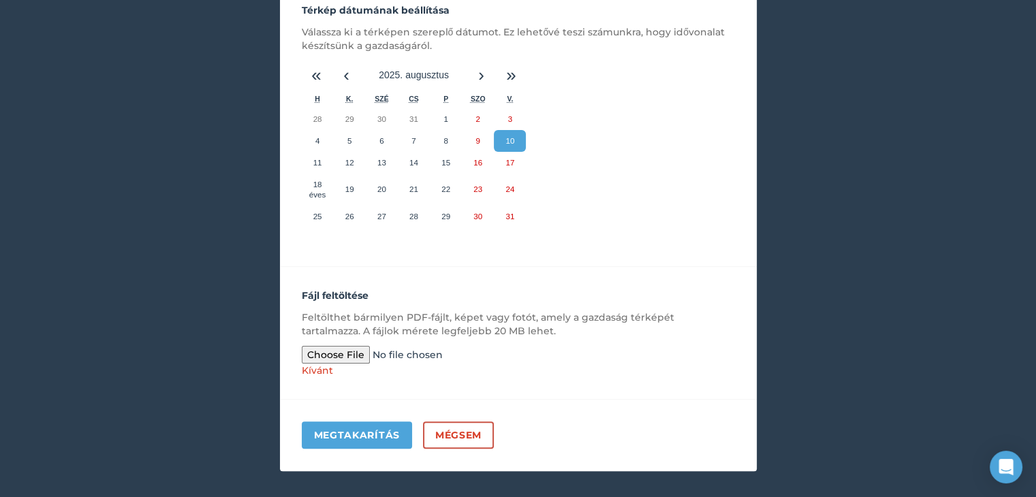
scroll to position [247, 0]
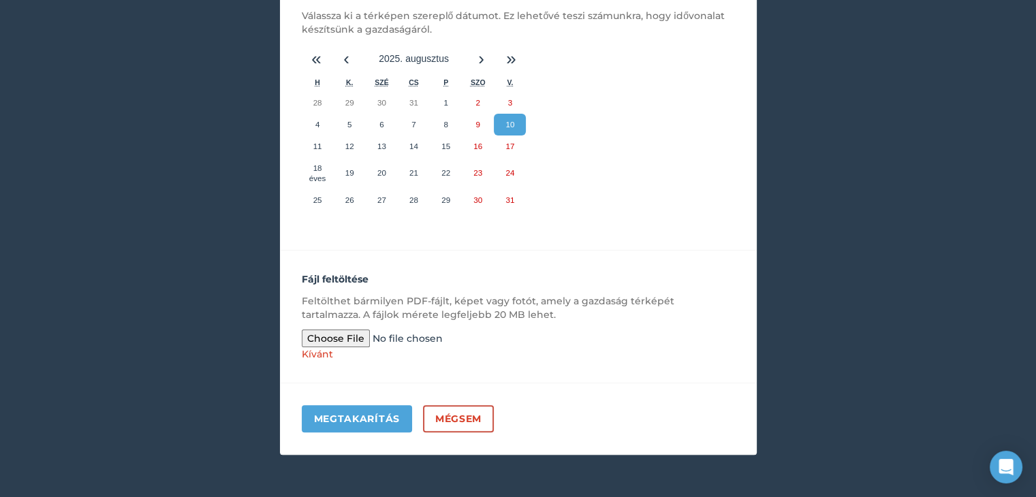
click at [340, 330] on input "file" at bounding box center [406, 339] width 208 height 18
type input "C:\fakepath\Csárda__shape-file.zip"
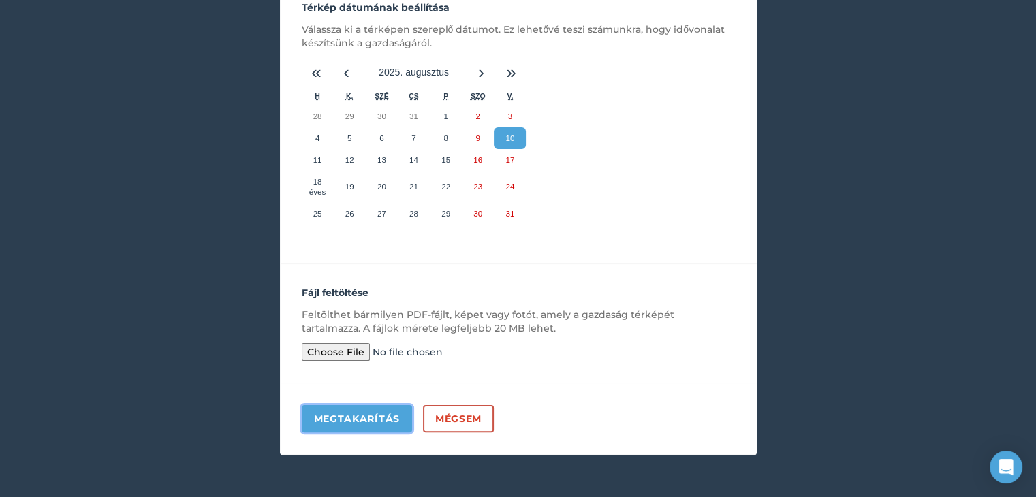
click at [354, 413] on font "Megtakarítás" at bounding box center [357, 419] width 86 height 12
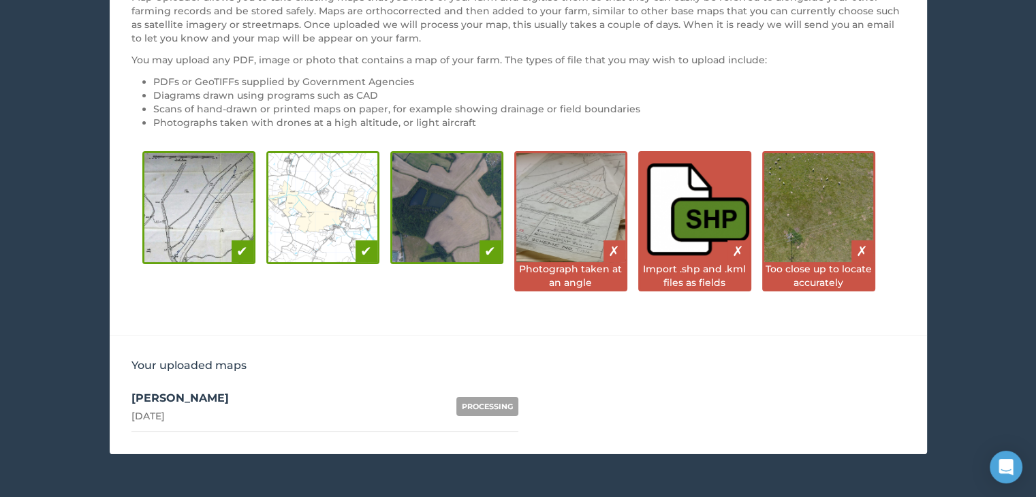
scroll to position [202, 0]
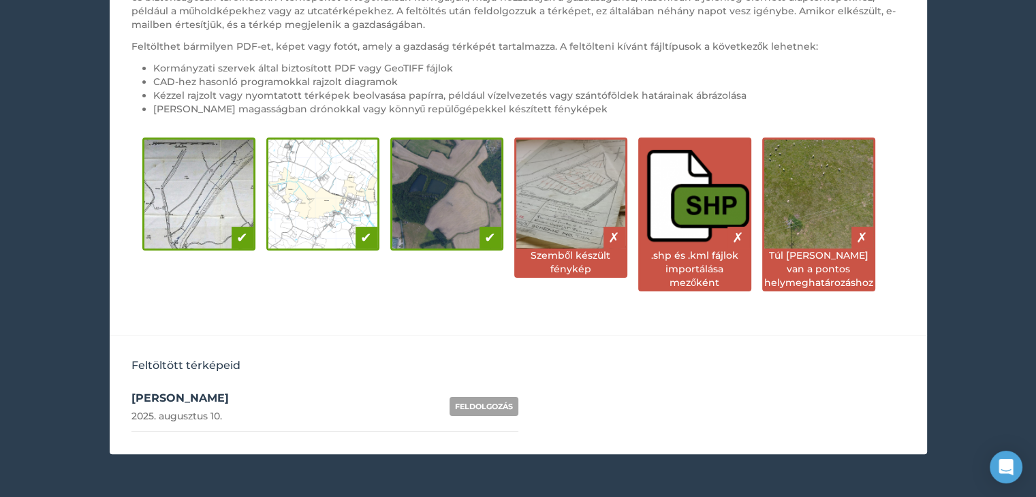
click at [493, 398] on div "FELDOLGOZÁS" at bounding box center [483, 406] width 69 height 19
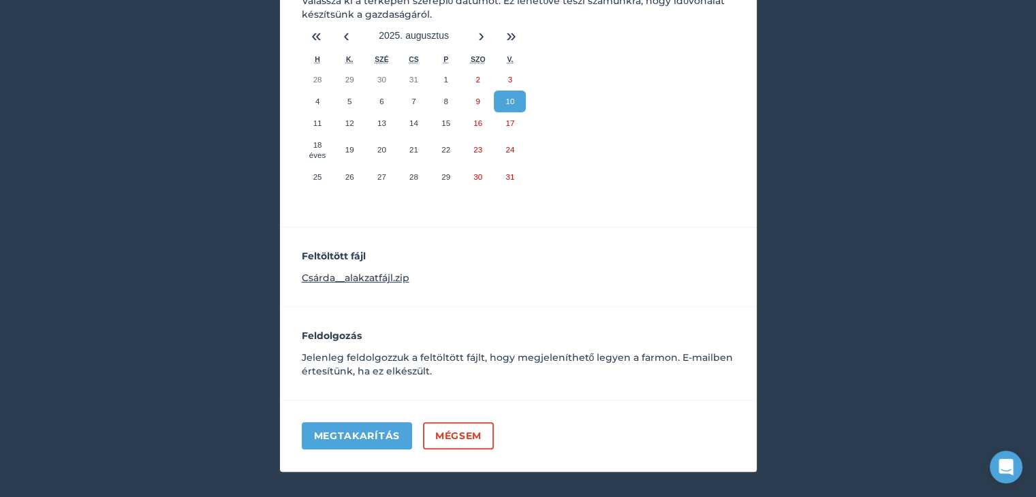
scroll to position [279, 0]
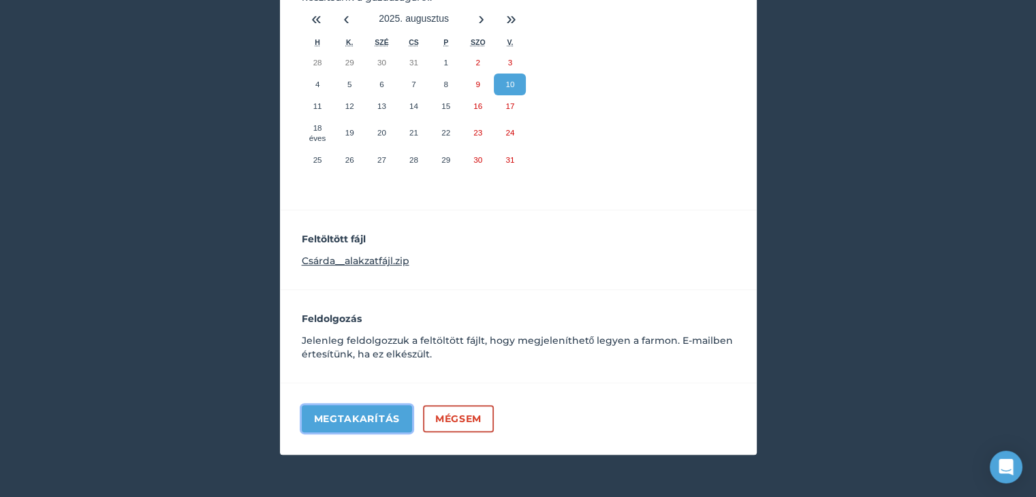
click at [364, 408] on button "Megtakarítás" at bounding box center [357, 418] width 110 height 27
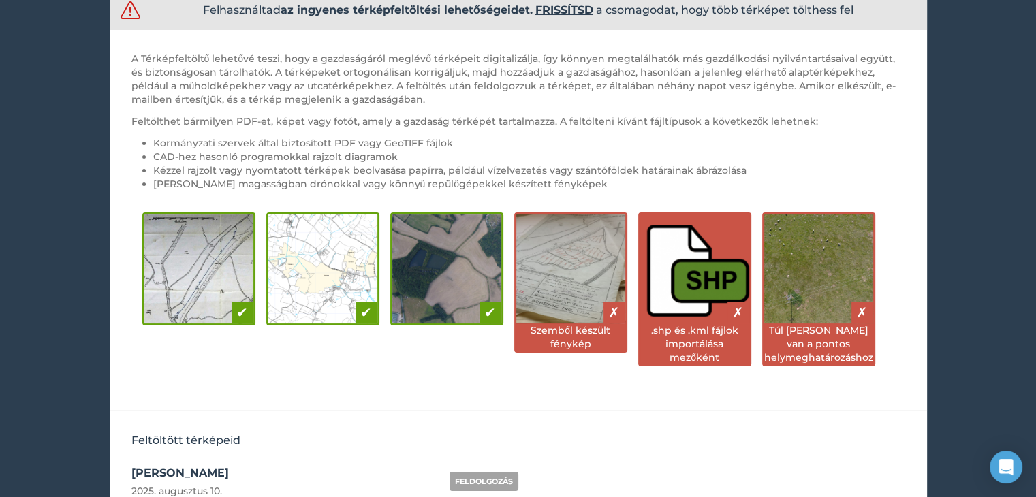
scroll to position [202, 0]
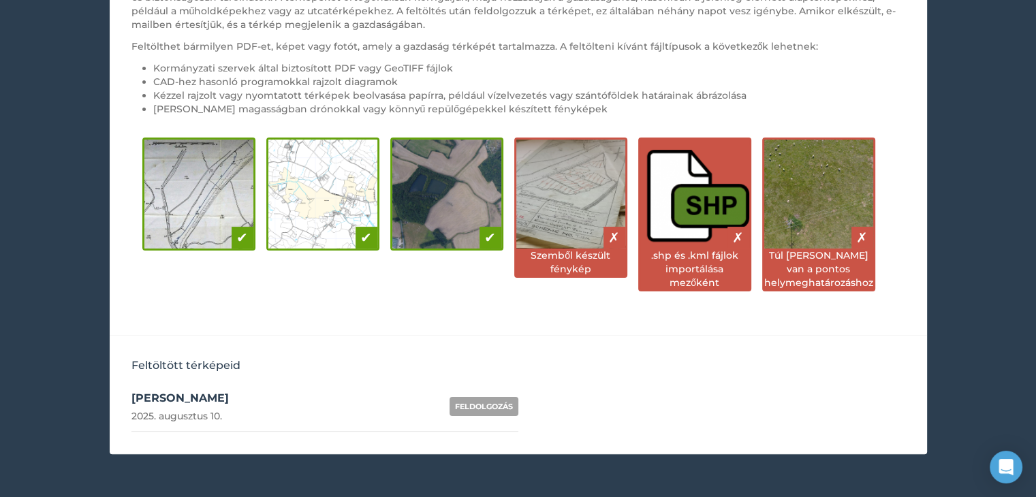
click at [482, 405] on font "FELDOLGOZÁS" at bounding box center [484, 407] width 58 height 10
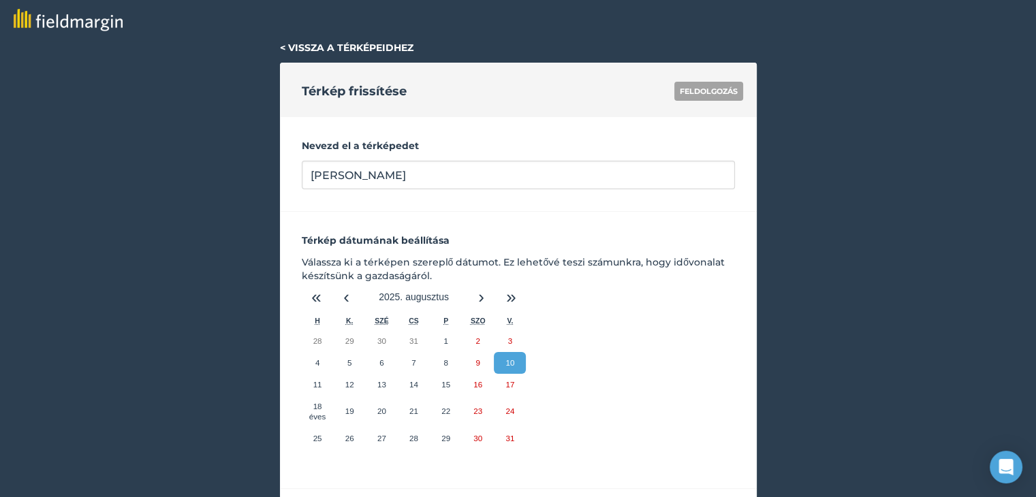
click at [316, 47] on font "< Vissza a térképeidhez" at bounding box center [346, 48] width 133 height 12
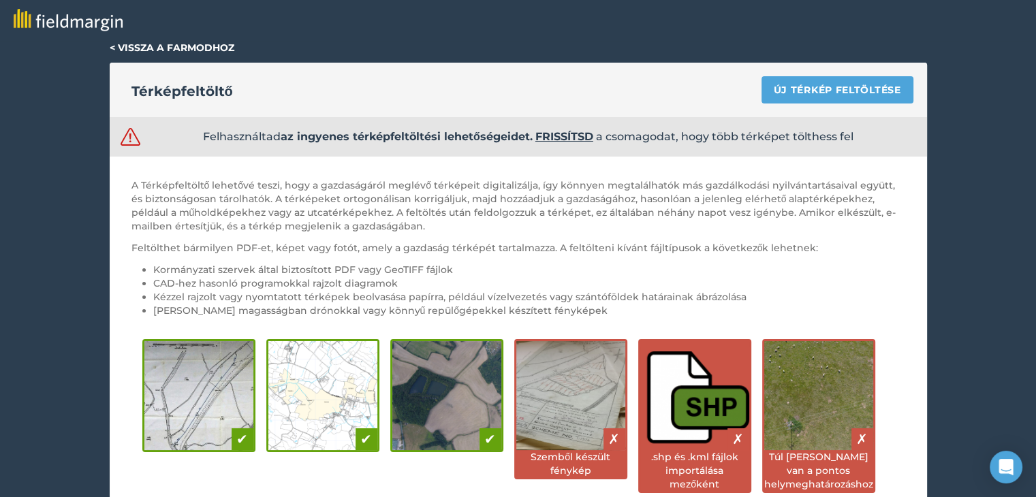
click at [146, 41] on div "< Vissza a farmodhoz" at bounding box center [518, 48] width 817 height 14
click at [146, 42] on font "< Vissza a farmodhoz" at bounding box center [172, 48] width 125 height 12
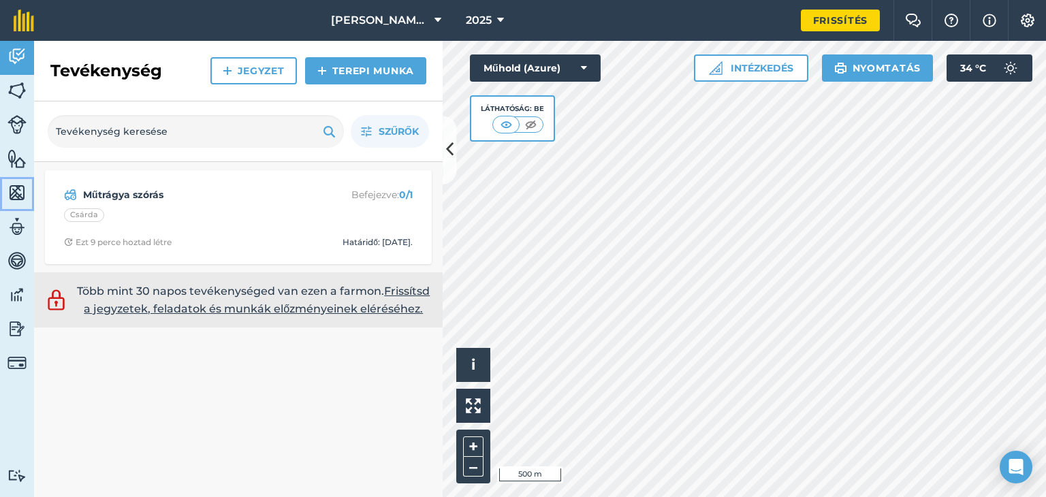
click at [17, 194] on img at bounding box center [16, 193] width 19 height 20
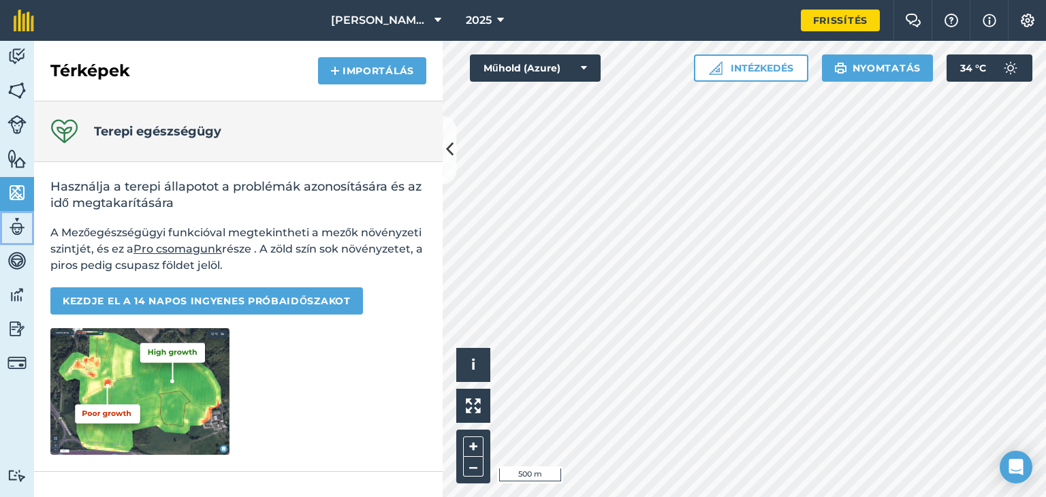
click at [18, 227] on img at bounding box center [16, 227] width 19 height 20
select select "MEMBER"
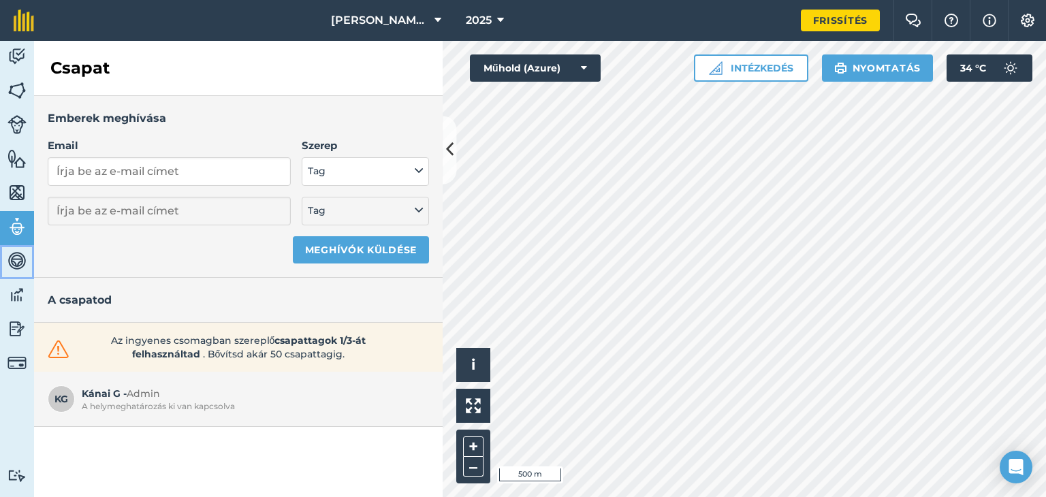
click at [16, 255] on img at bounding box center [16, 261] width 19 height 20
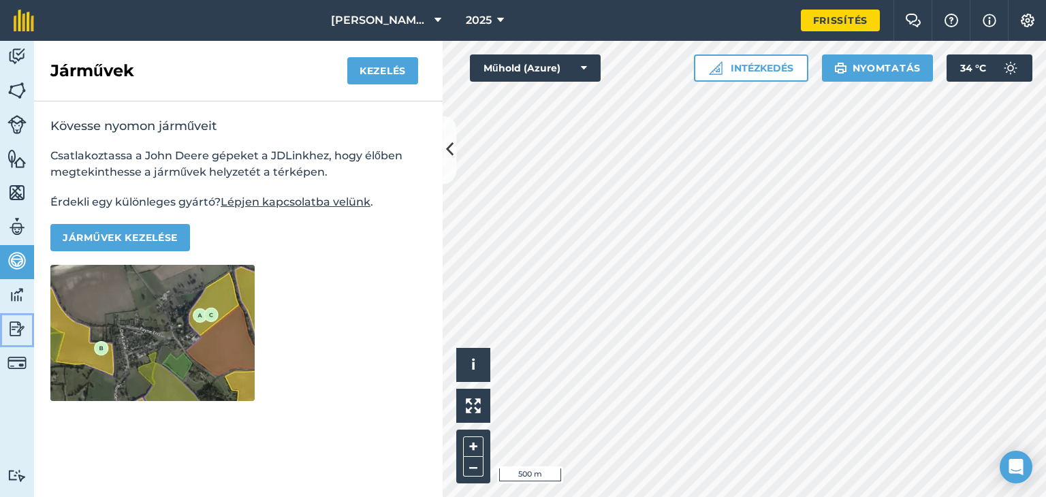
click at [14, 326] on img at bounding box center [16, 329] width 19 height 20
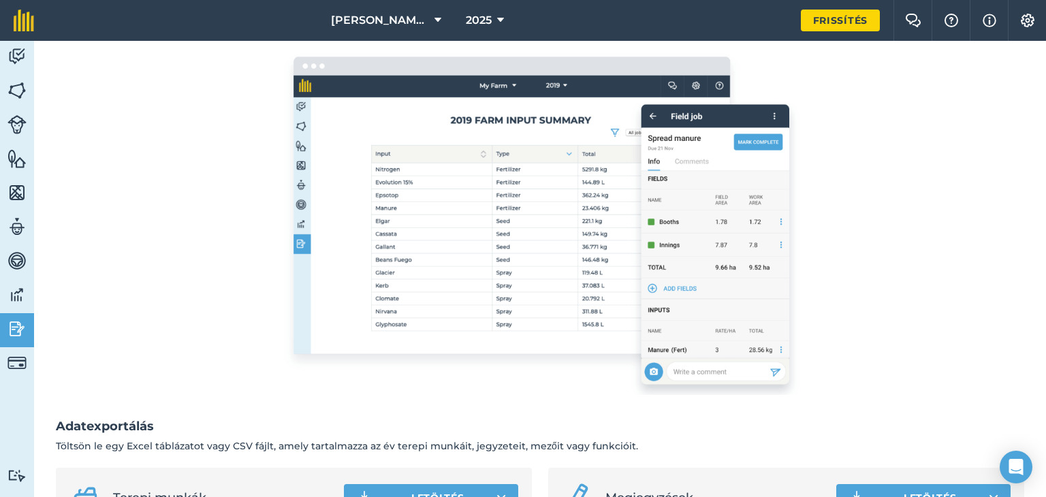
scroll to position [214, 0]
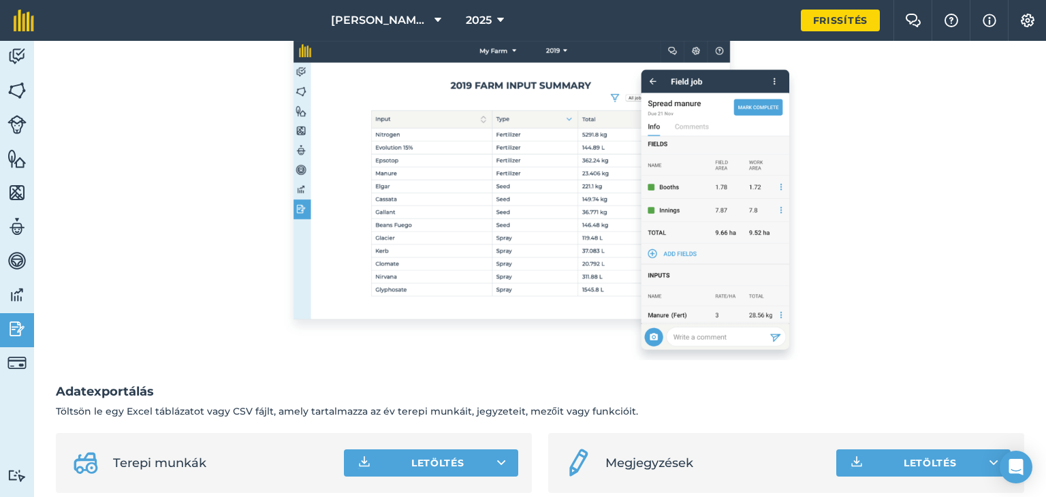
drag, startPoint x: 1045, startPoint y: 119, endPoint x: 1045, endPoint y: 240, distance: 121.2
click at [1045, 240] on div "2025-ös jelentések Frissítse farmját a jelentések eléréséhez Frissítés Adatexpo…" at bounding box center [540, 269] width 1012 height 456
click at [910, 140] on div "Frissítse farmját a jelentések eléréséhez Frissítés" at bounding box center [540, 148] width 968 height 424
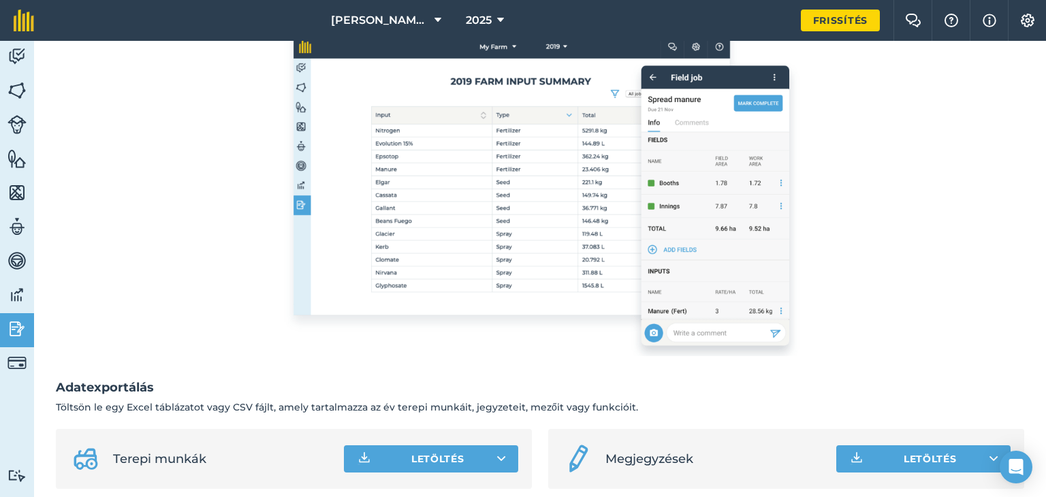
scroll to position [194, 0]
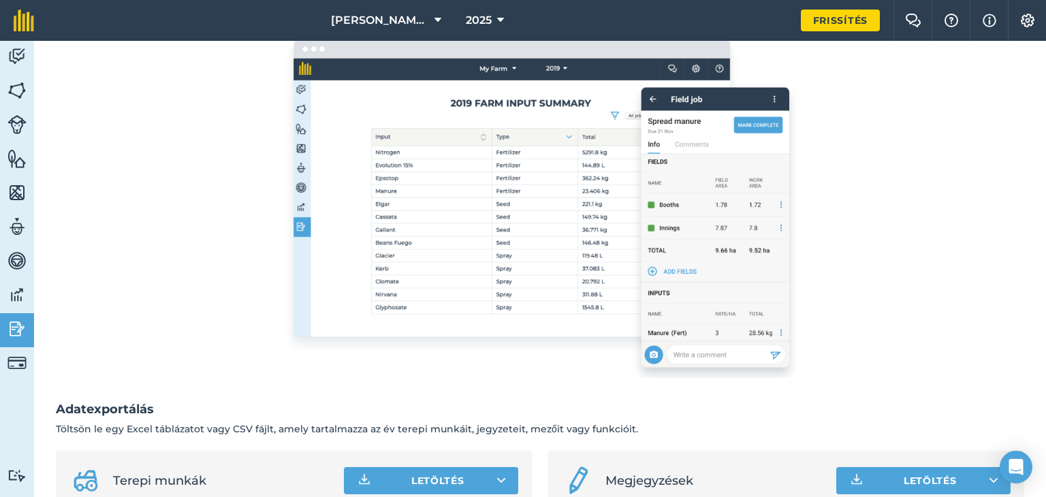
drag, startPoint x: 1045, startPoint y: 254, endPoint x: 1045, endPoint y: 243, distance: 10.9
click at [1045, 243] on div "2025-ös jelentések Frissítse farmját a jelentések eléréséhez Frissítés Adatexpo…" at bounding box center [540, 269] width 1012 height 456
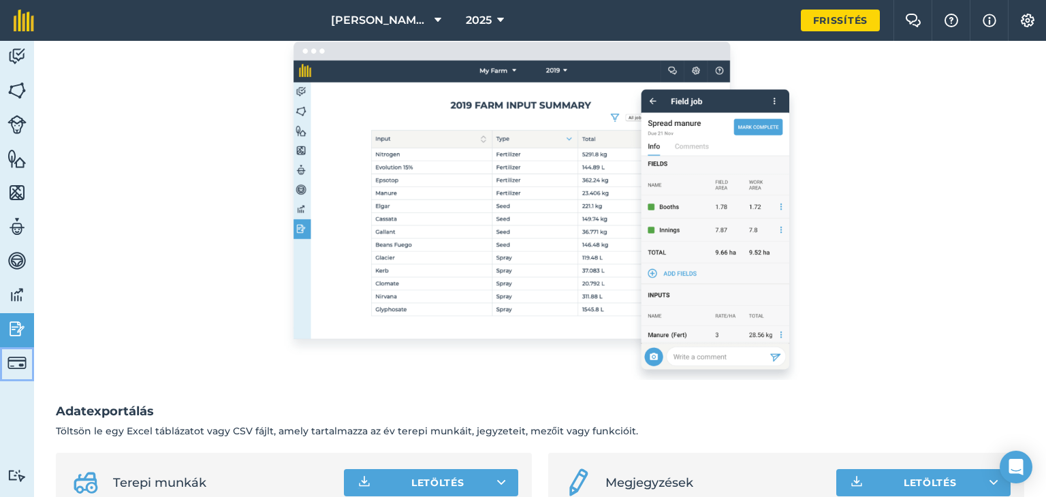
click at [8, 363] on img at bounding box center [16, 362] width 19 height 19
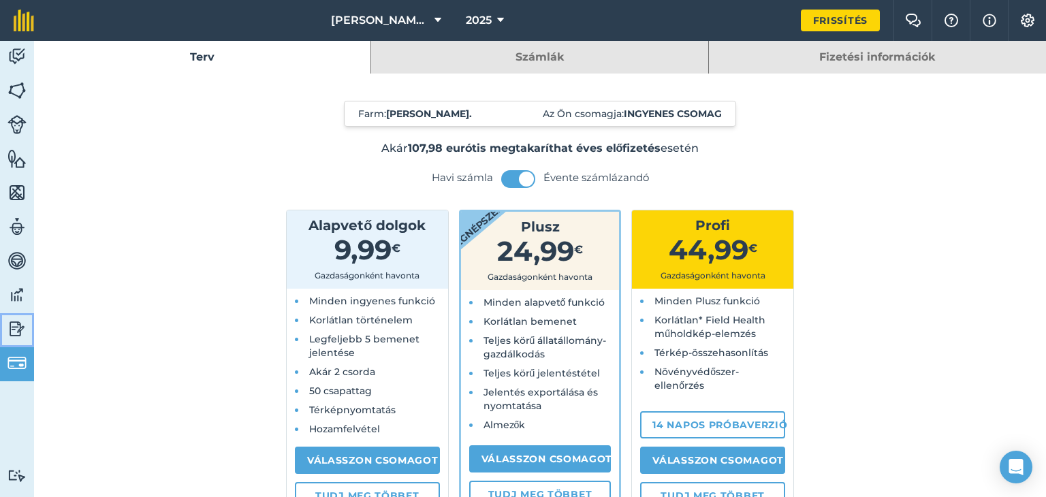
click at [5, 322] on link "Reporting" at bounding box center [17, 330] width 34 height 34
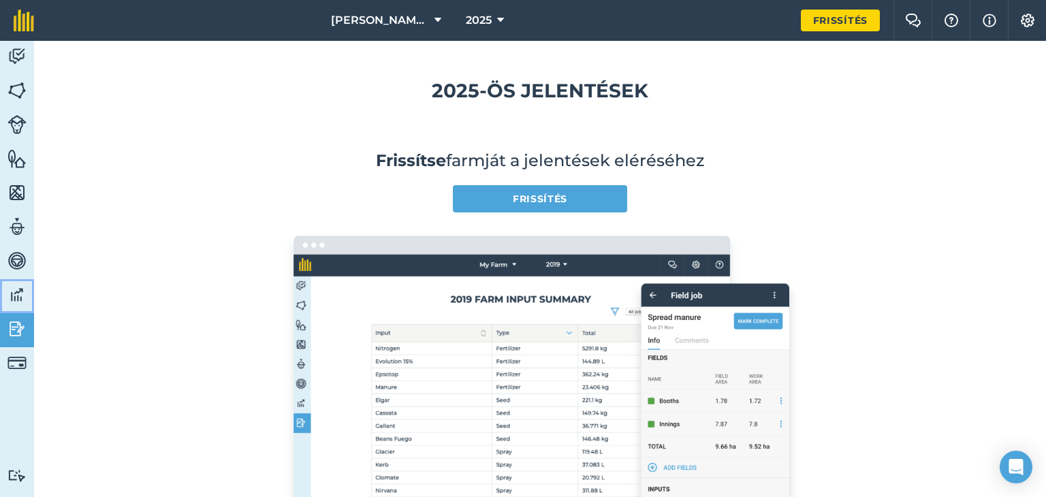
click at [11, 295] on img at bounding box center [16, 295] width 19 height 20
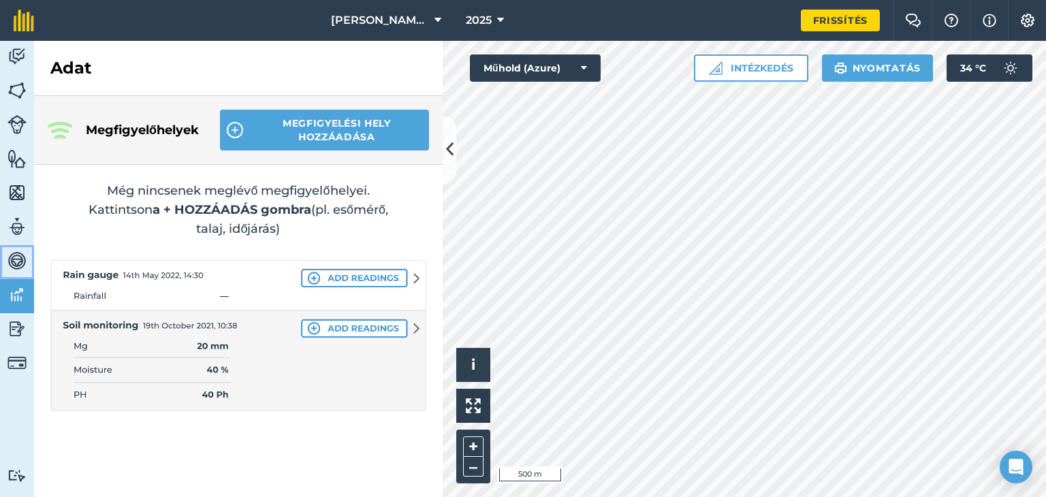
click at [19, 257] on img at bounding box center [16, 261] width 19 height 20
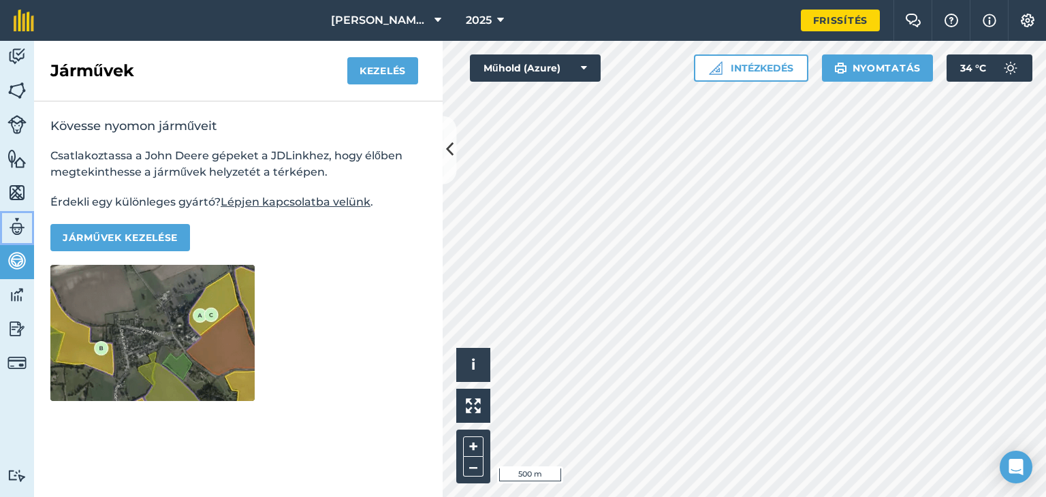
click at [18, 229] on img at bounding box center [16, 227] width 19 height 20
select select "MEMBER"
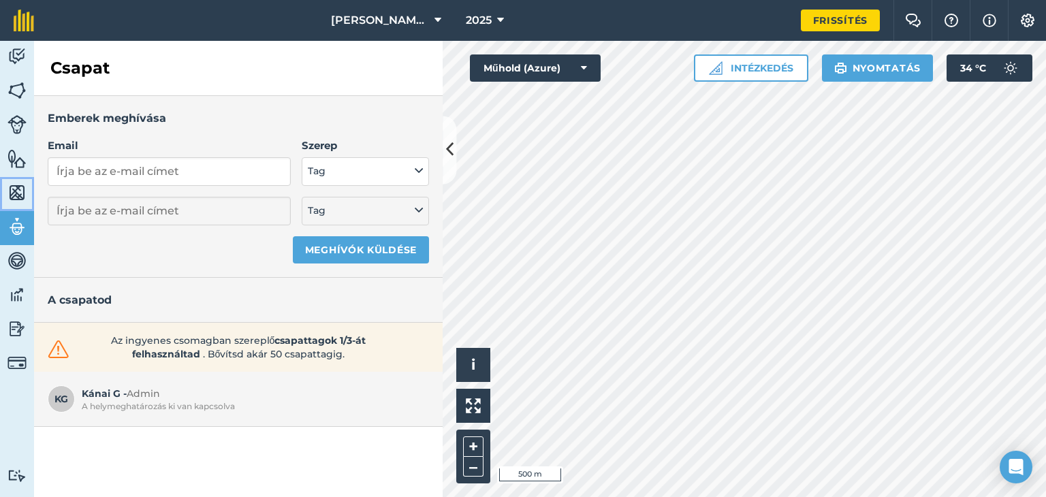
click at [17, 193] on img at bounding box center [16, 193] width 19 height 20
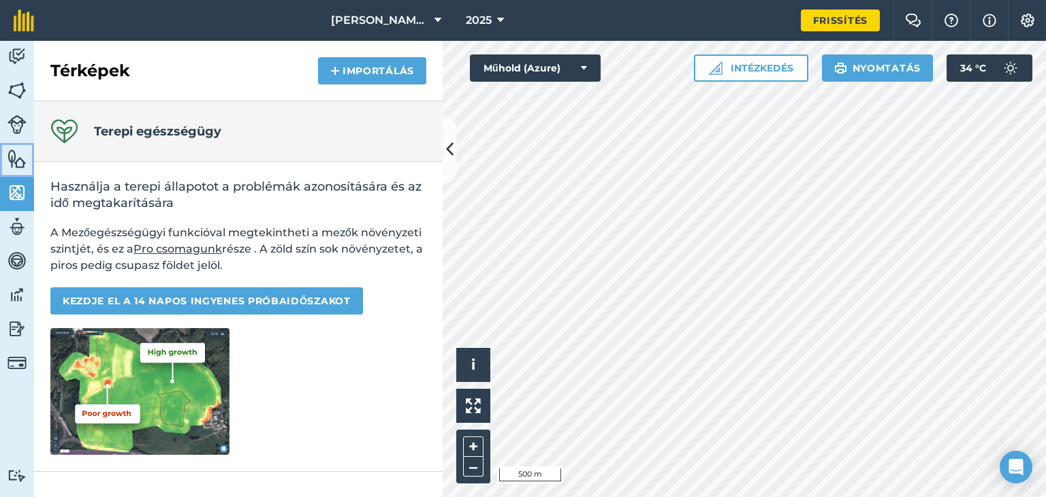
click at [20, 161] on img at bounding box center [16, 158] width 19 height 20
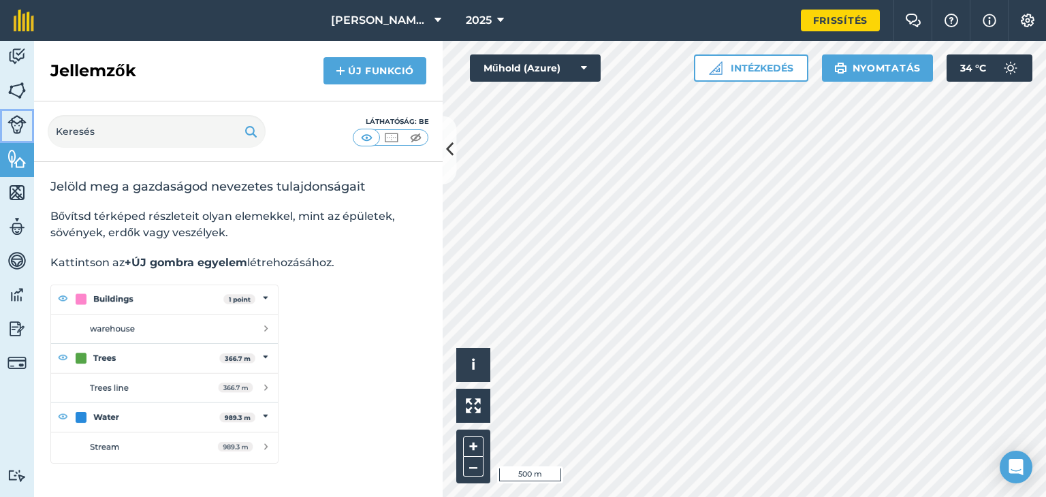
click at [20, 133] on img at bounding box center [16, 124] width 19 height 19
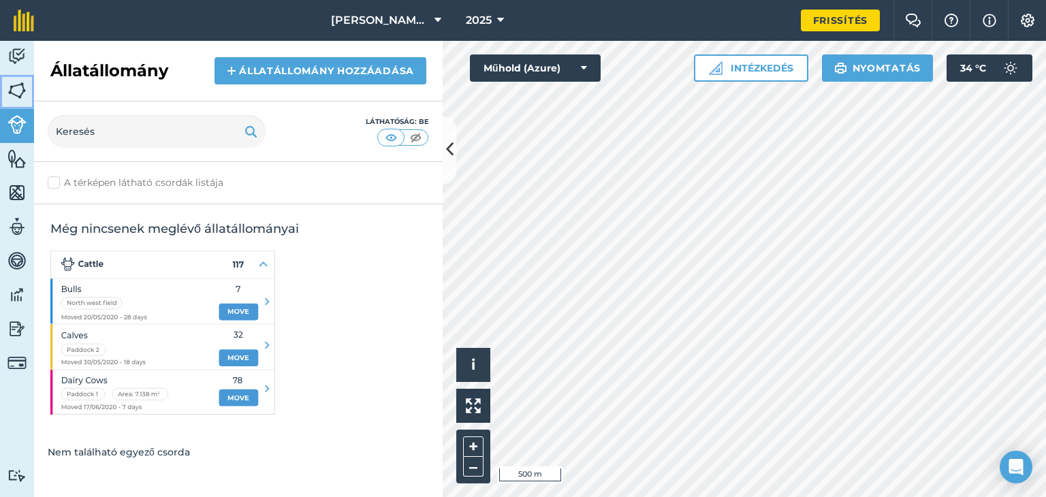
click at [17, 92] on img at bounding box center [16, 90] width 19 height 20
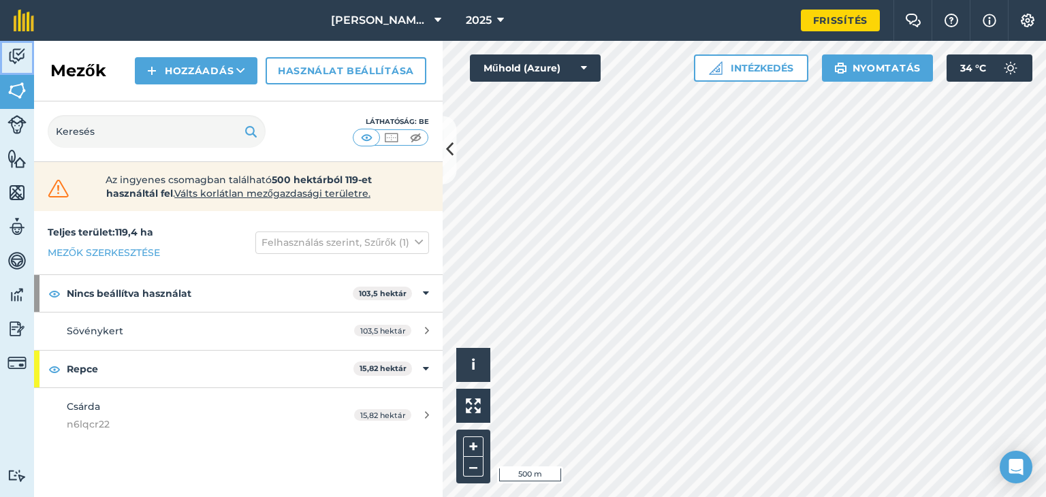
click at [17, 50] on img at bounding box center [16, 56] width 19 height 20
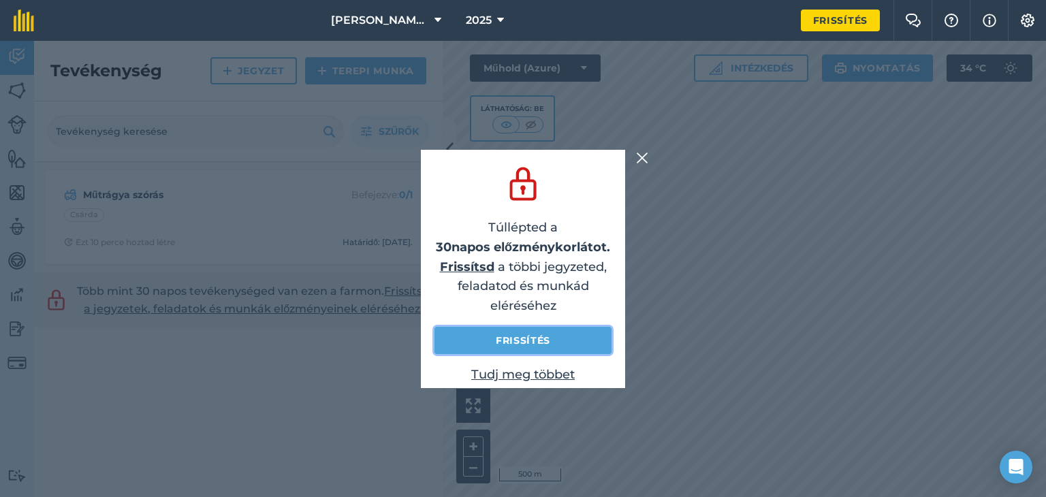
click at [540, 347] on font "Frissítés" at bounding box center [523, 340] width 54 height 12
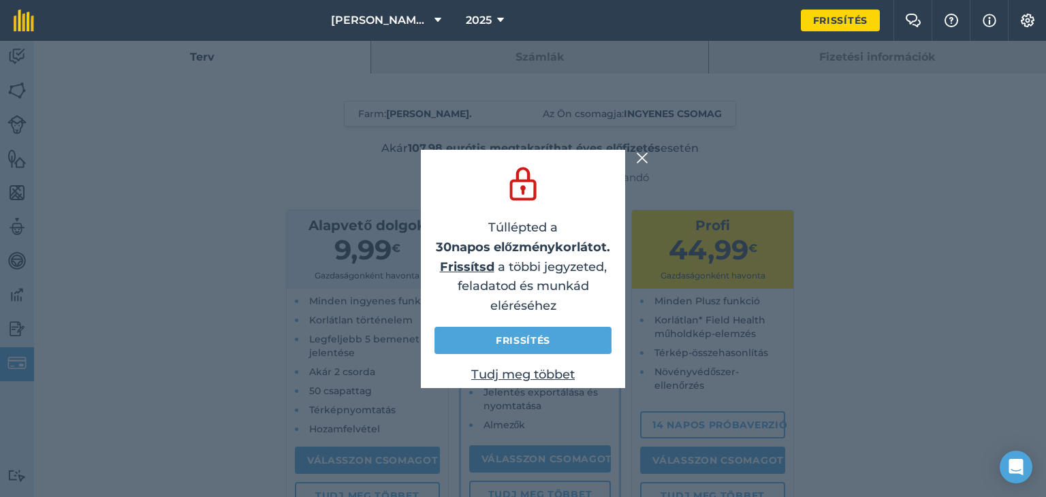
click at [646, 157] on img at bounding box center [642, 158] width 12 height 16
